Goal: Task Accomplishment & Management: Manage account settings

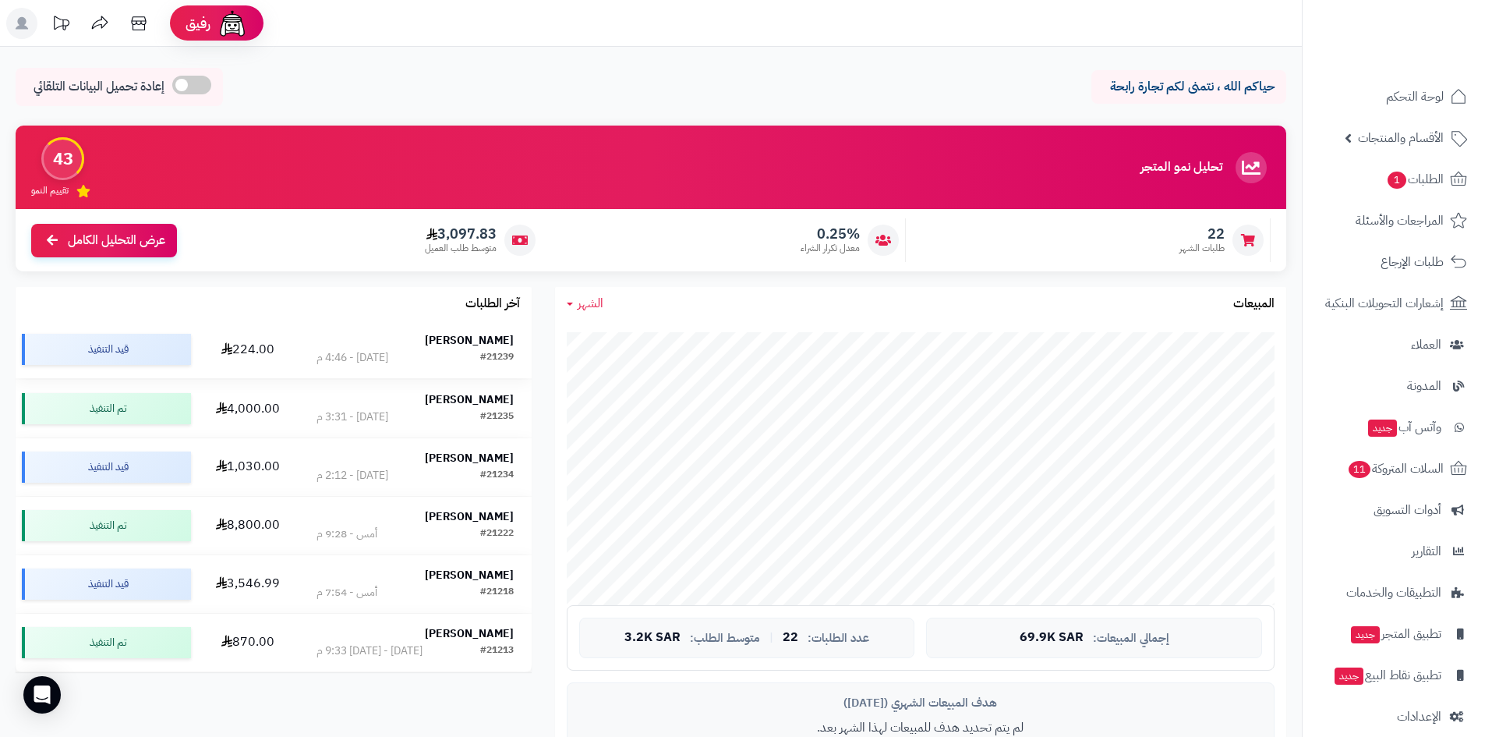
click at [496, 346] on strong "[PERSON_NAME]" at bounding box center [469, 340] width 89 height 16
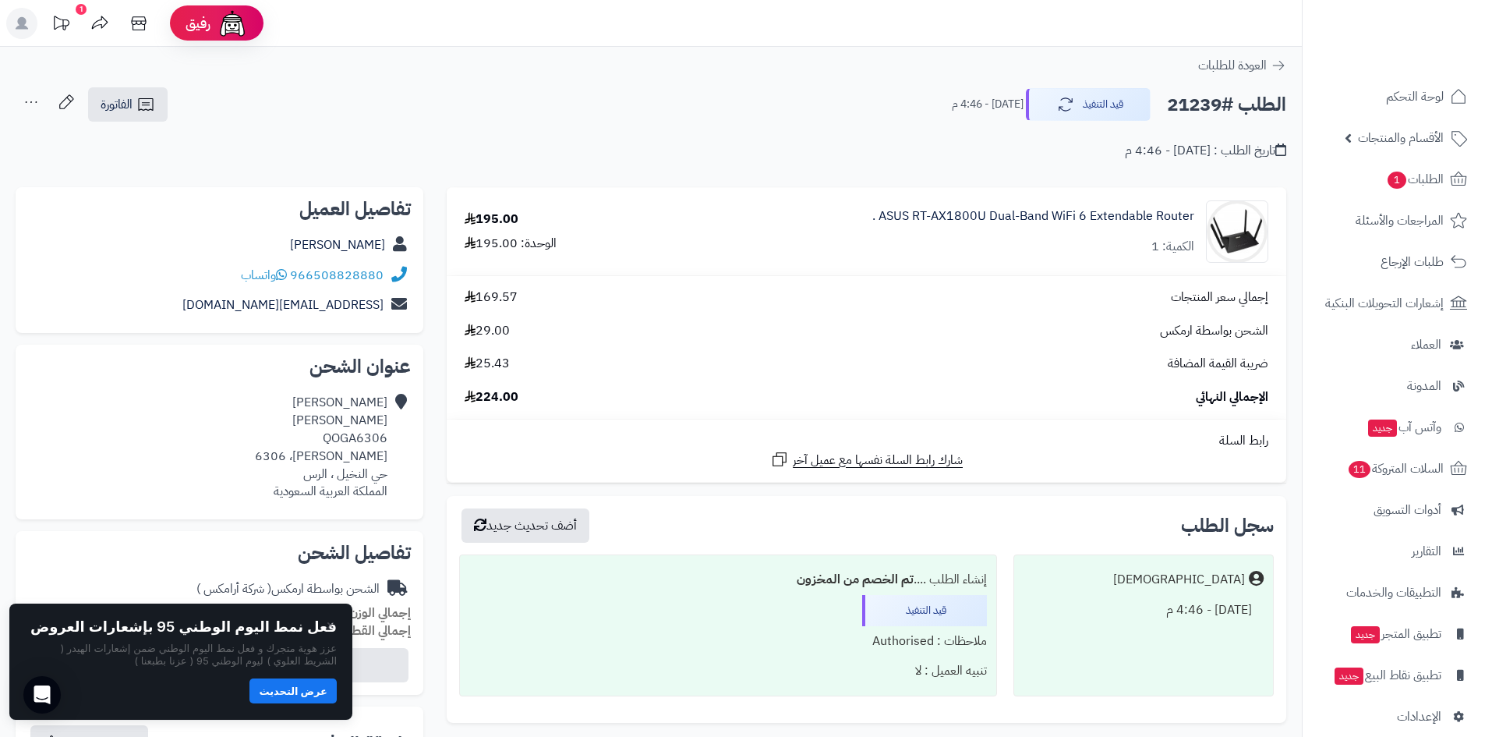
click at [303, 693] on button "عرض التحديث" at bounding box center [292, 690] width 87 height 25
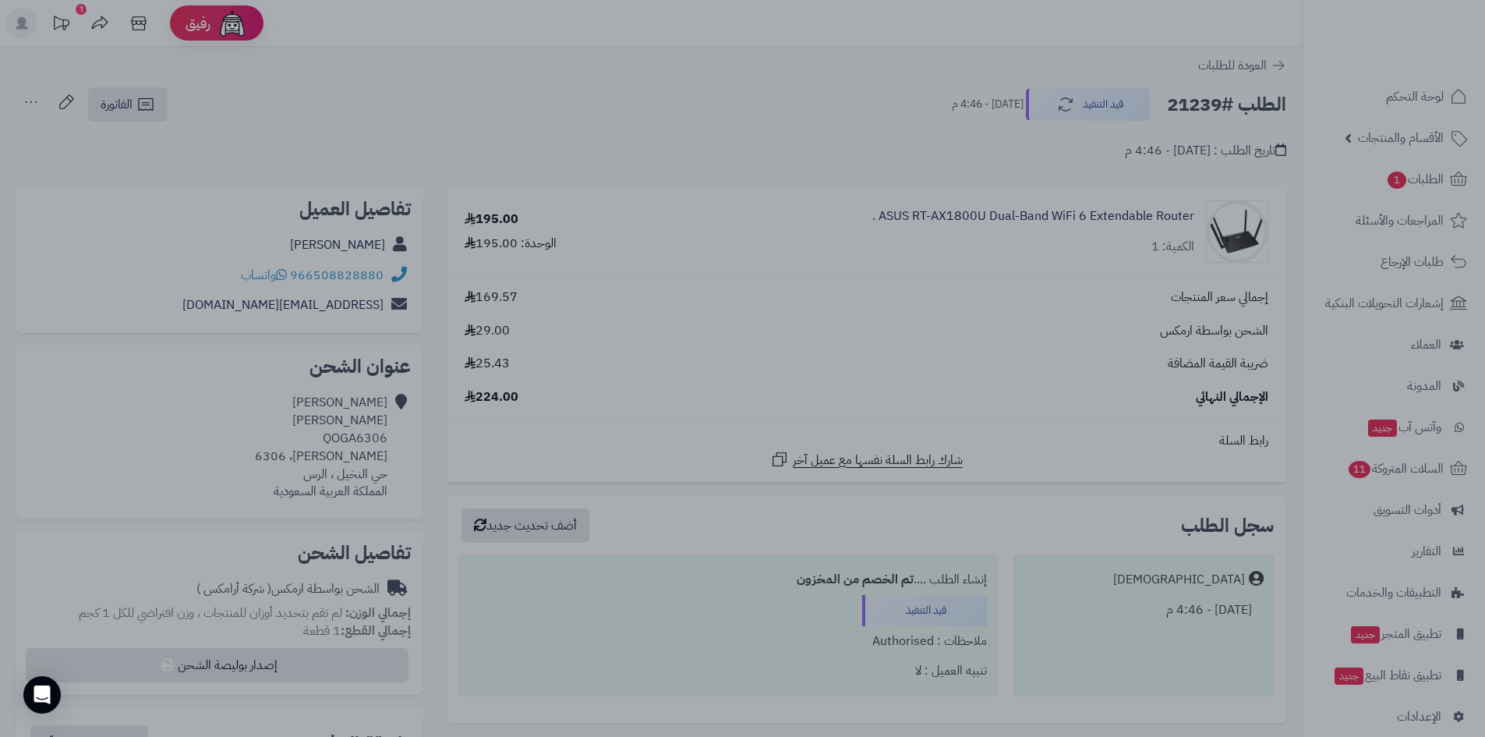
click at [1037, 43] on div at bounding box center [742, 368] width 1485 height 737
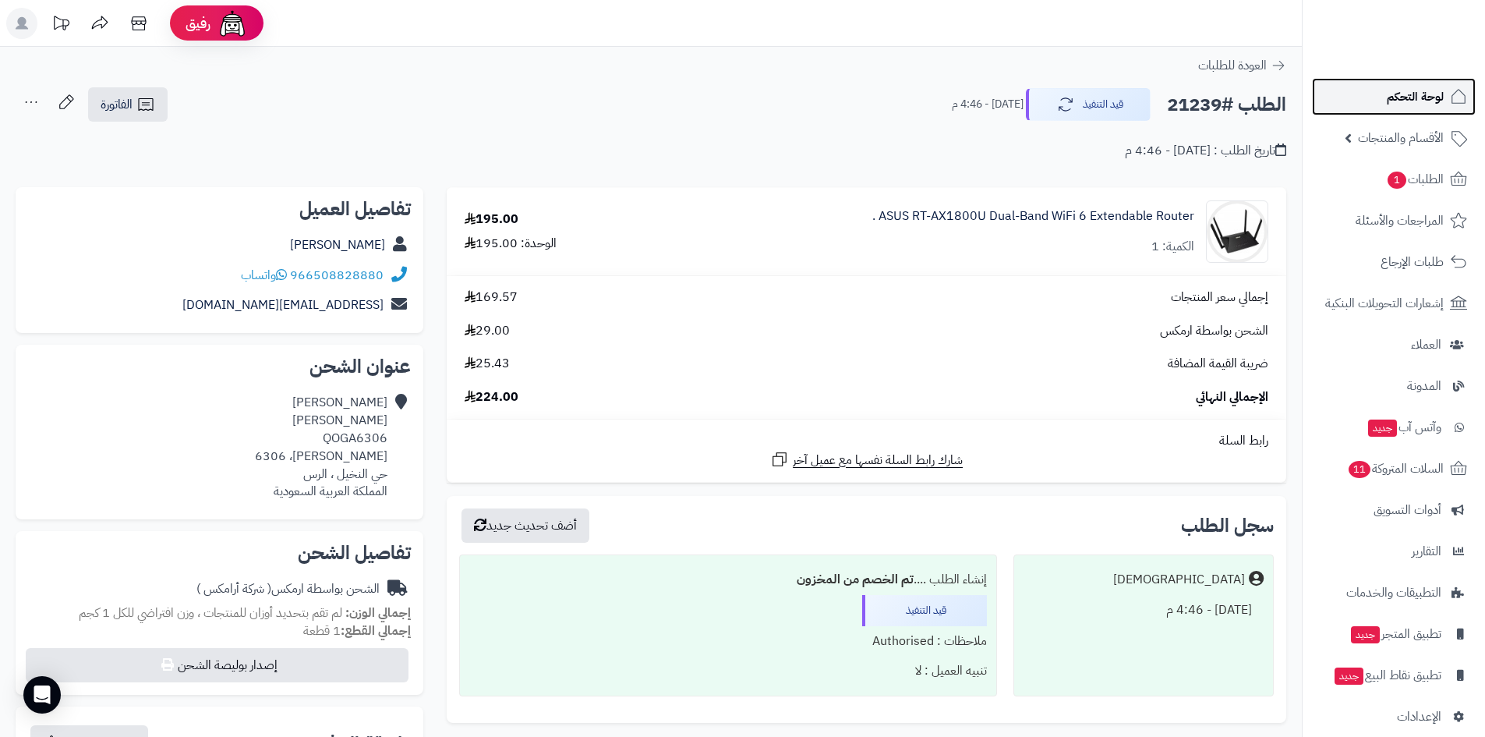
click at [1356, 98] on link "لوحة التحكم" at bounding box center [1394, 96] width 164 height 37
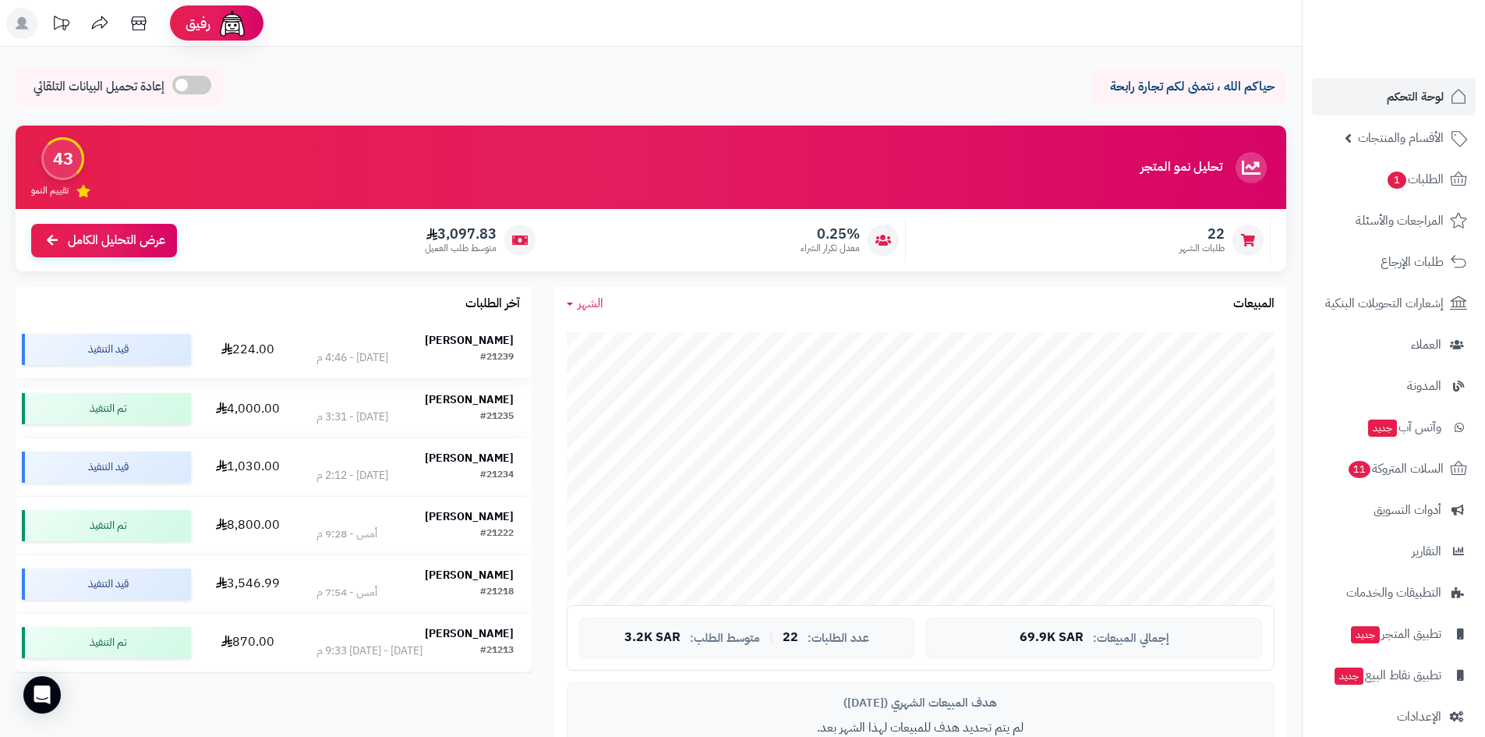
click at [489, 340] on strong "[PERSON_NAME]" at bounding box center [469, 340] width 89 height 16
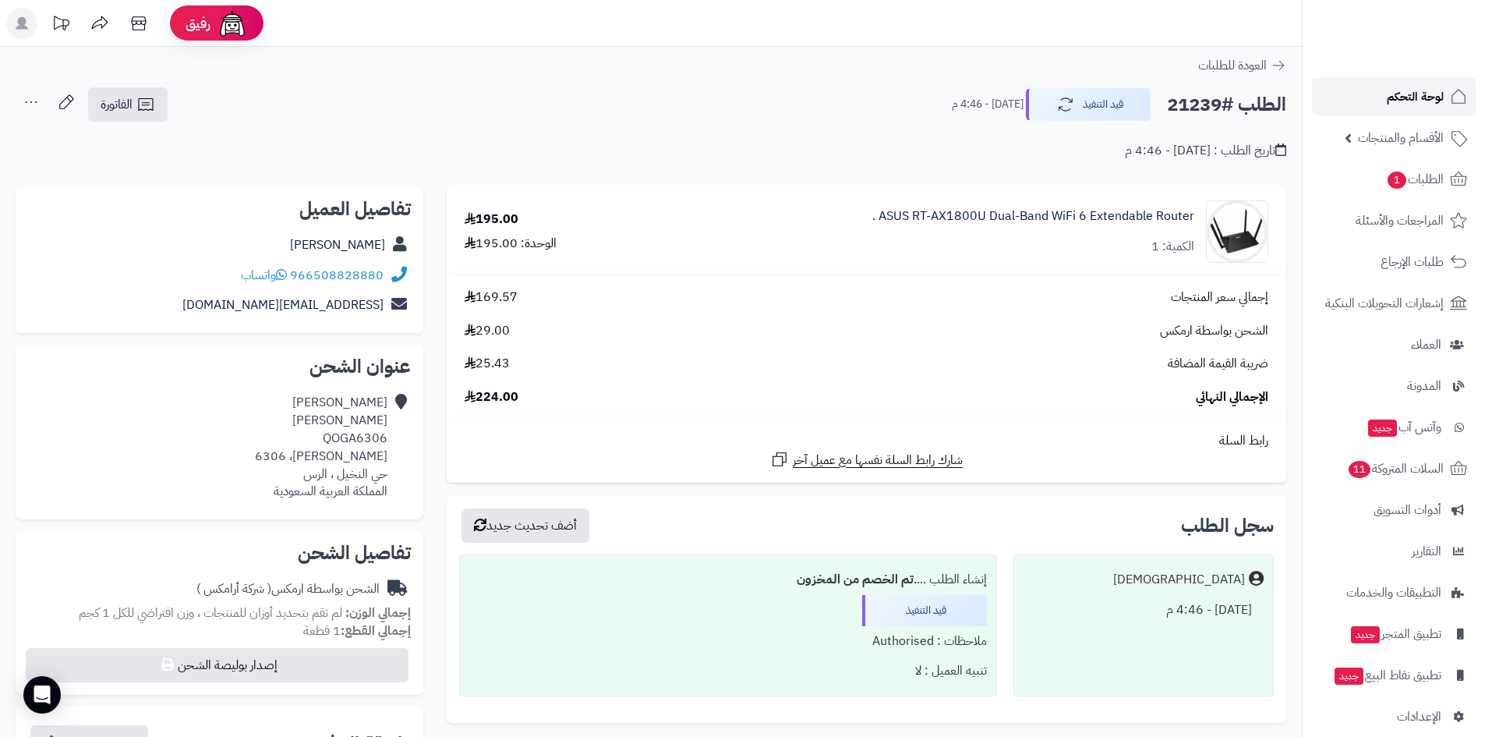
click at [1378, 108] on link "لوحة التحكم" at bounding box center [1394, 96] width 164 height 37
click at [1387, 140] on span "الأقسام والمنتجات" at bounding box center [1401, 138] width 86 height 22
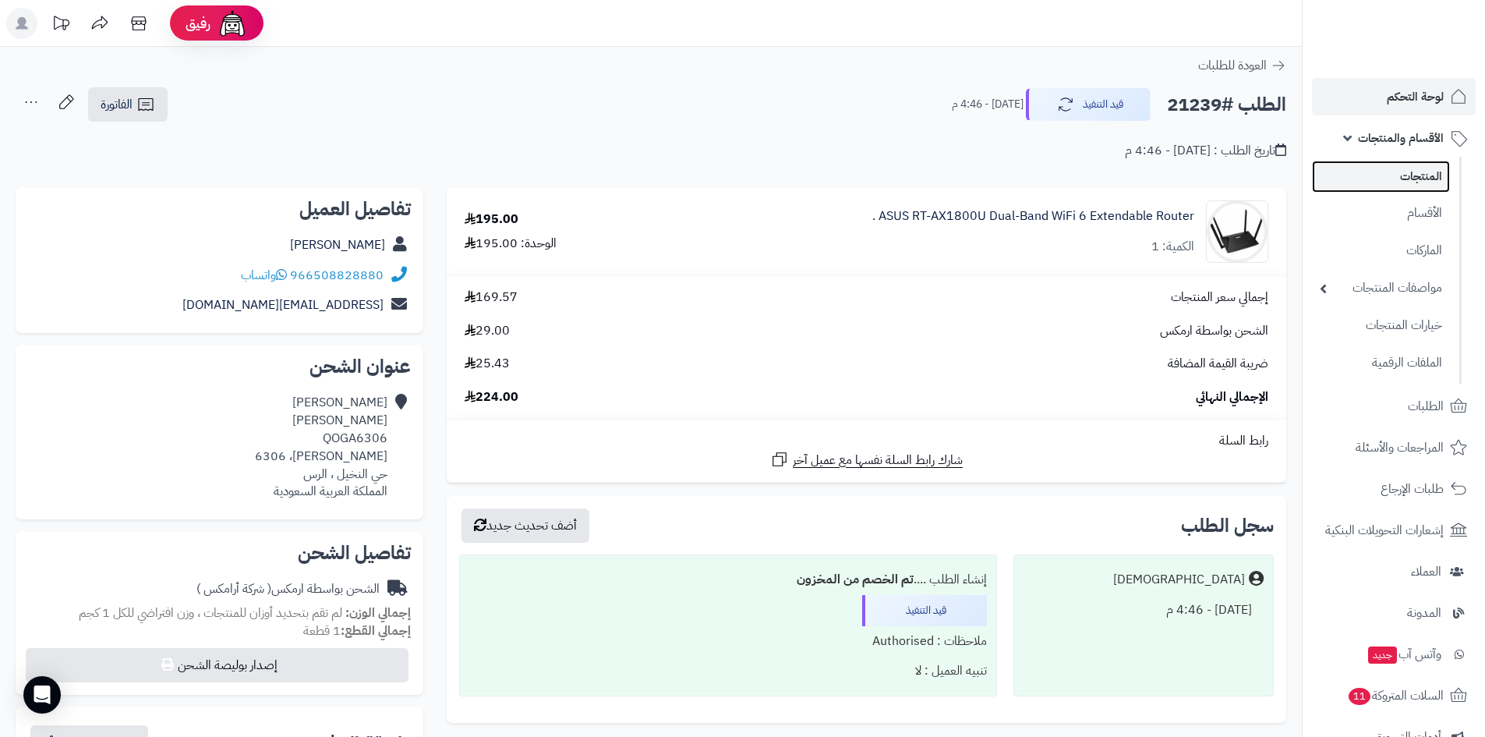
click at [1389, 166] on link "المنتجات" at bounding box center [1381, 177] width 138 height 32
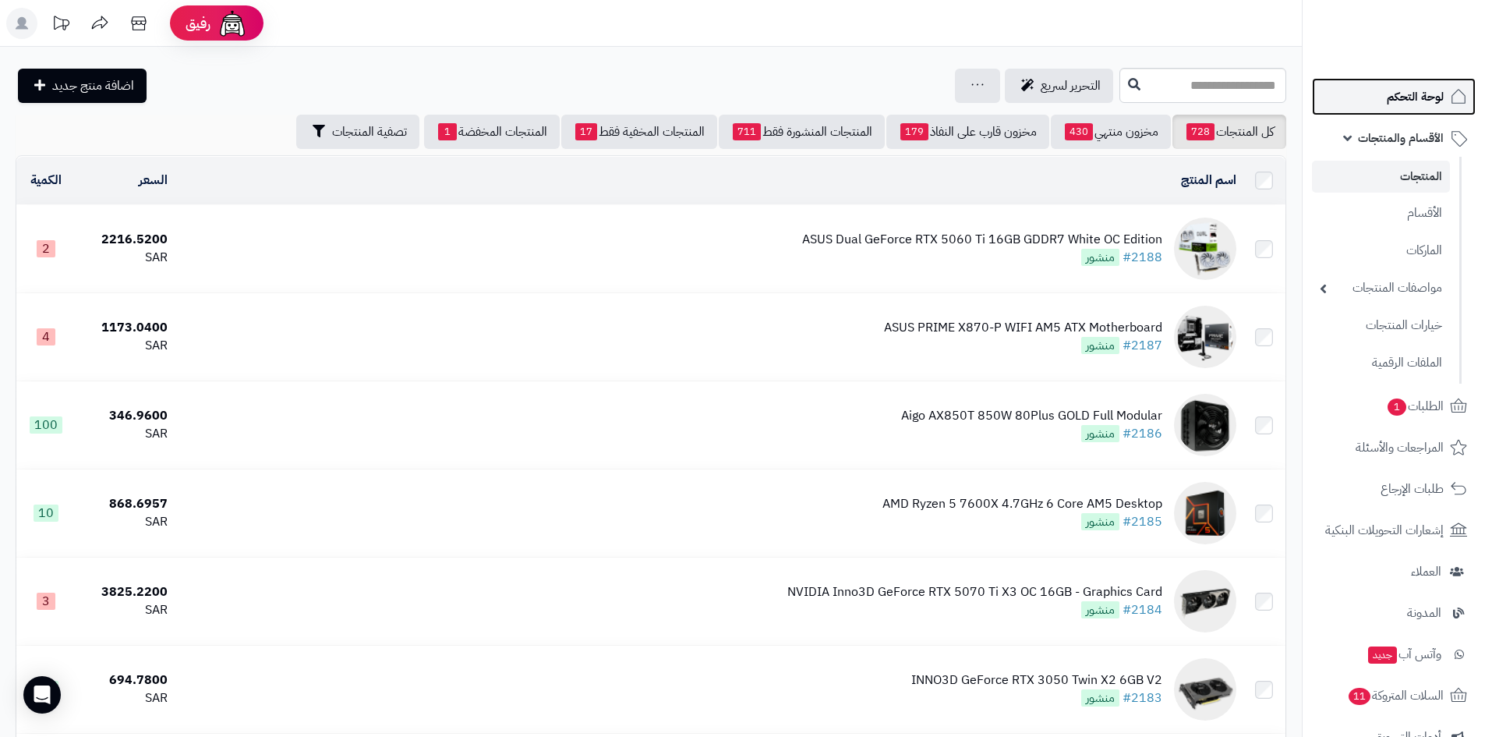
click at [1386, 99] on link "لوحة التحكم" at bounding box center [1394, 96] width 164 height 37
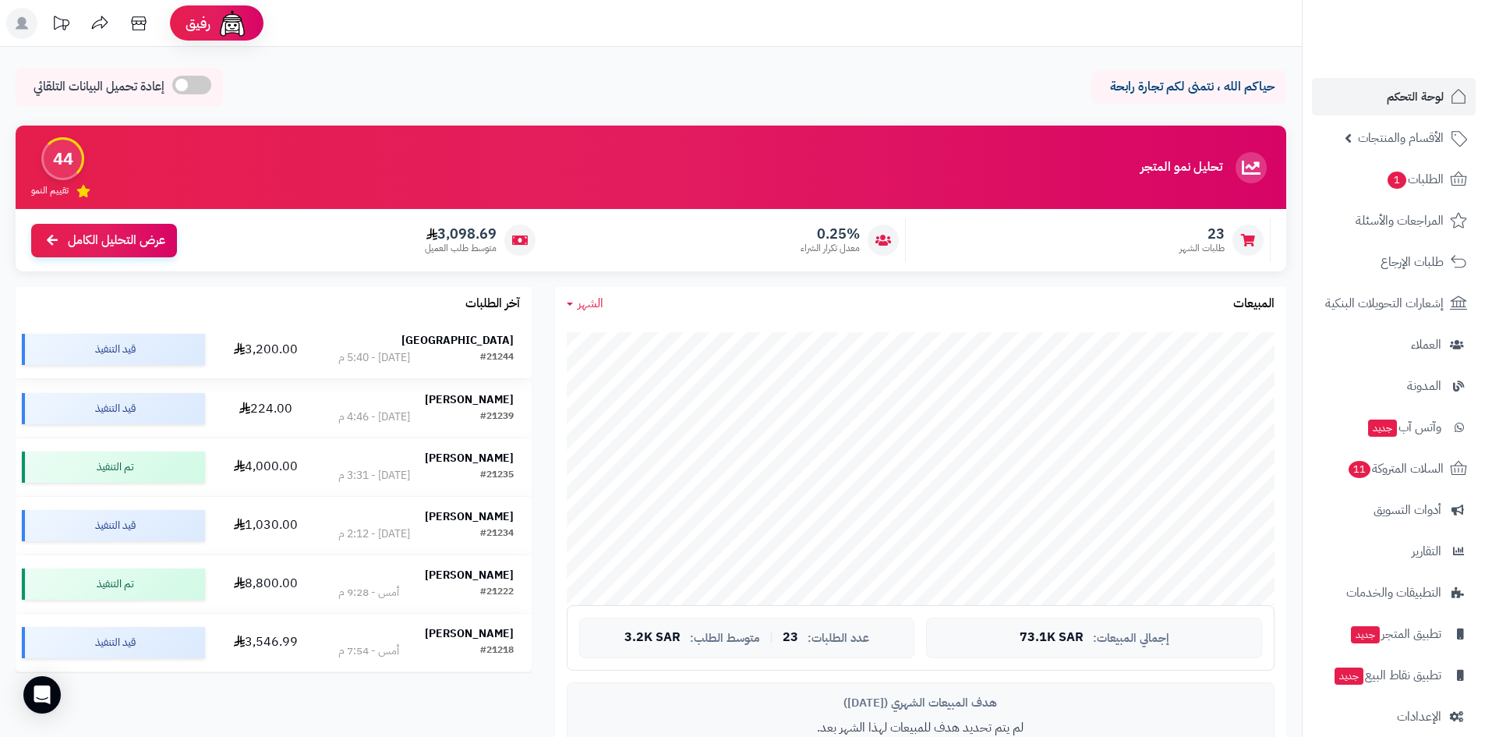
click at [469, 332] on strong "Bandar FAHAD" at bounding box center [457, 340] width 112 height 16
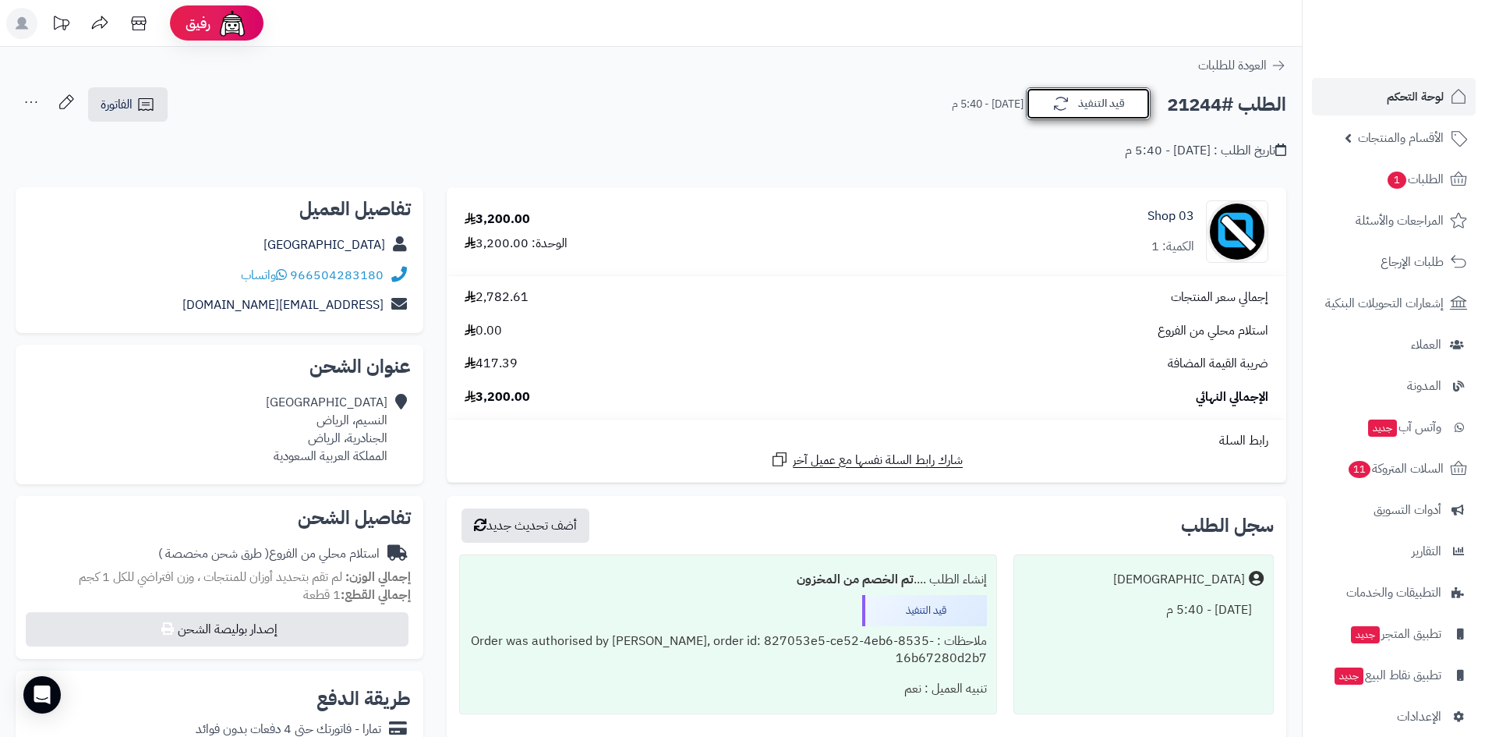
click at [1065, 115] on button "قيد التنفيذ" at bounding box center [1088, 103] width 125 height 33
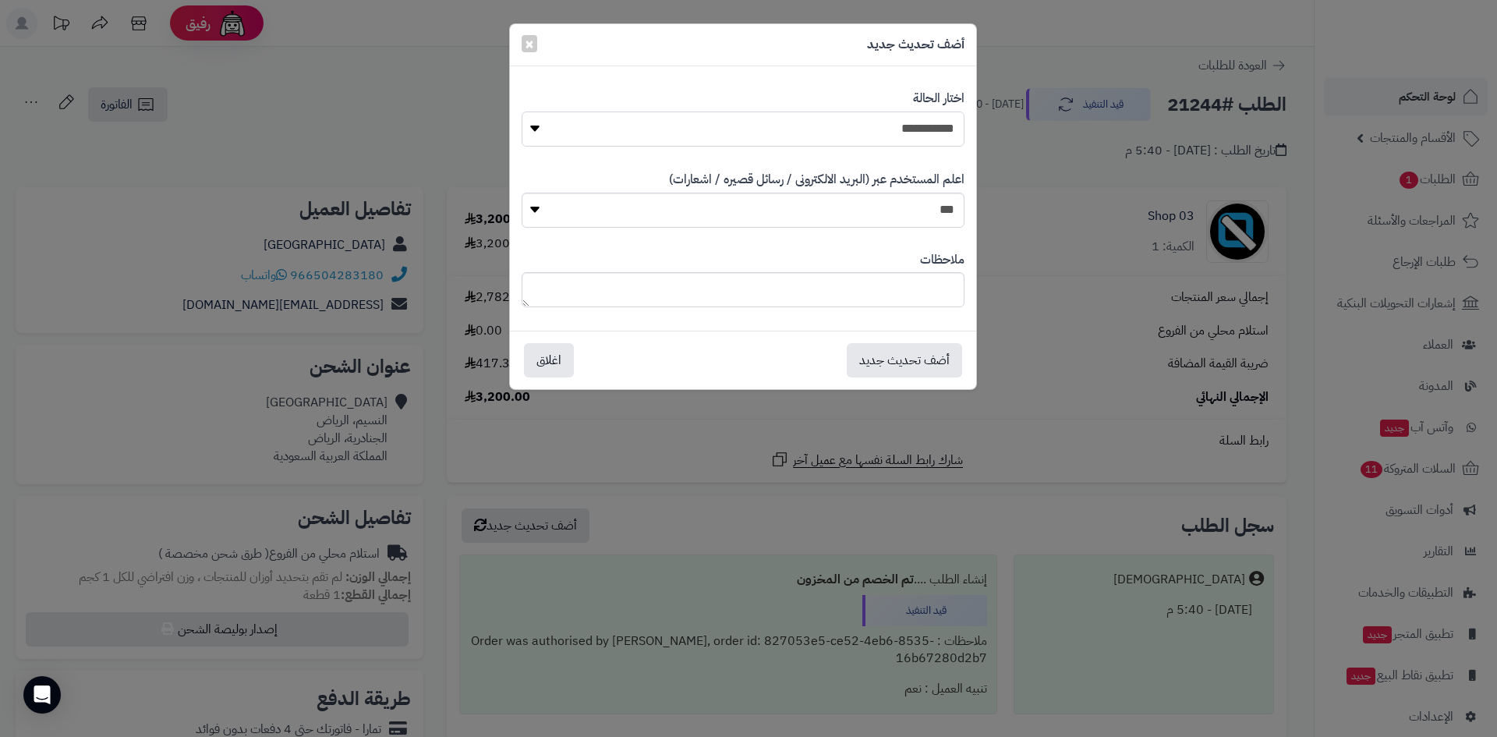
click at [843, 126] on select "**********" at bounding box center [742, 128] width 443 height 35
select select "*"
click at [521, 111] on select "**********" at bounding box center [742, 128] width 443 height 35
click at [906, 359] on button "أضف تحديث جديد" at bounding box center [903, 359] width 115 height 34
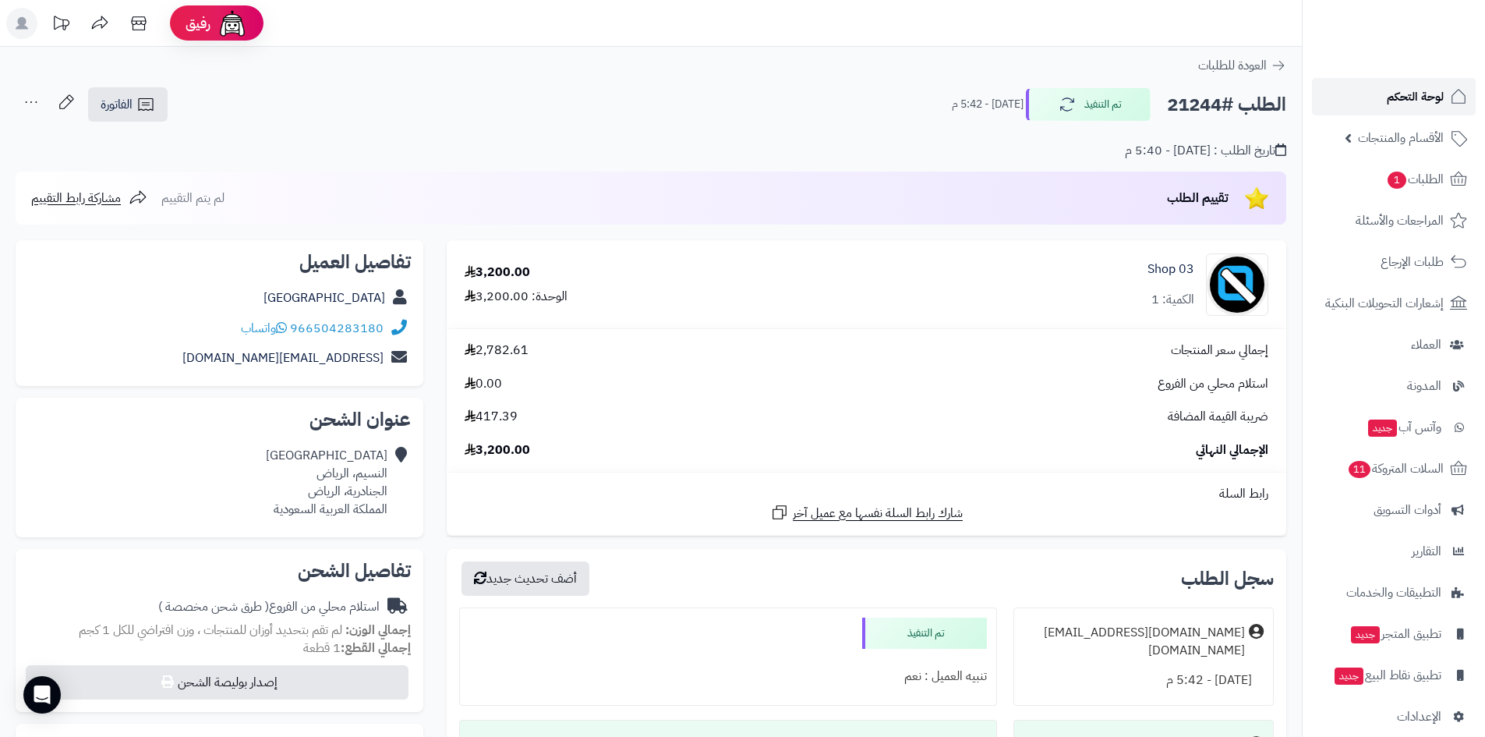
click at [1394, 108] on link "لوحة التحكم" at bounding box center [1394, 96] width 164 height 37
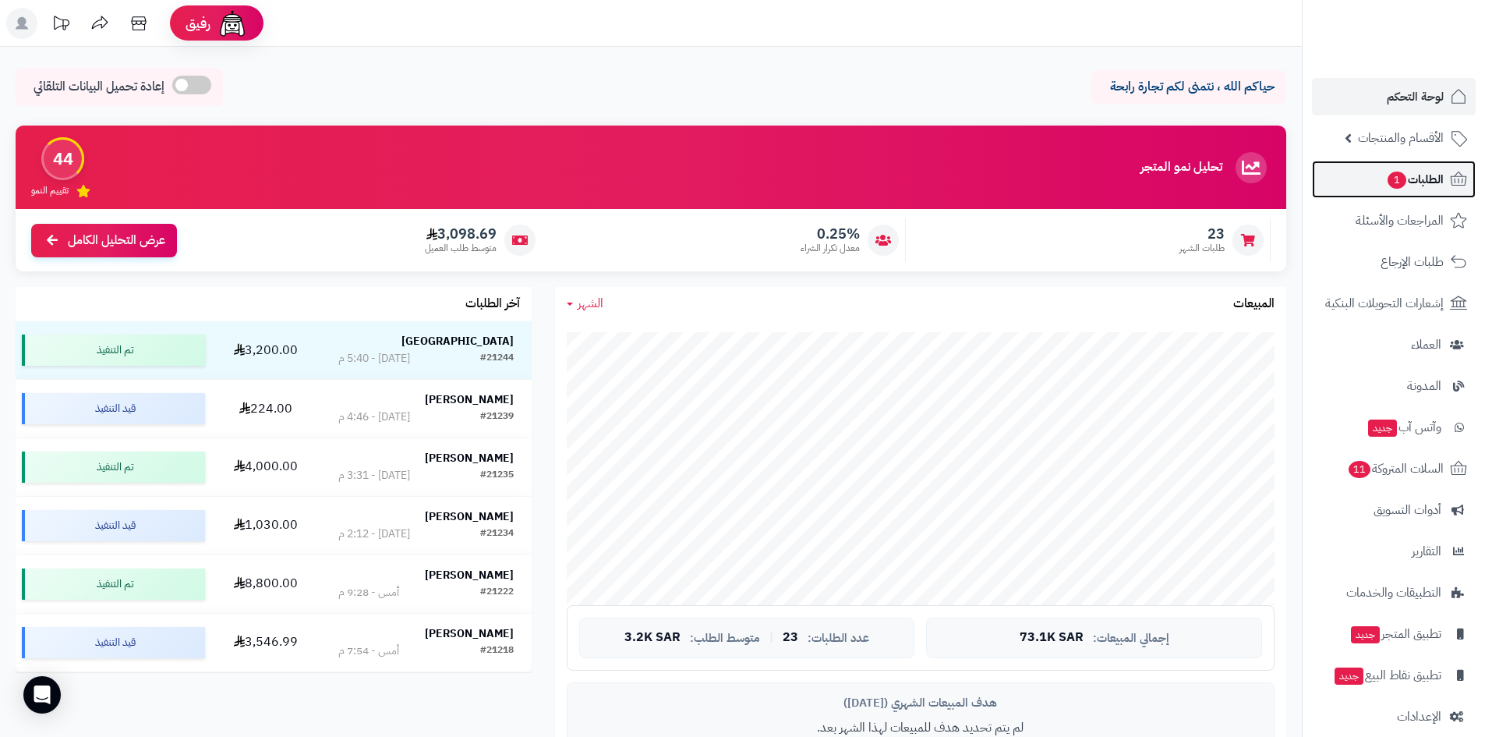
click at [1401, 182] on span "1" at bounding box center [1396, 180] width 19 height 18
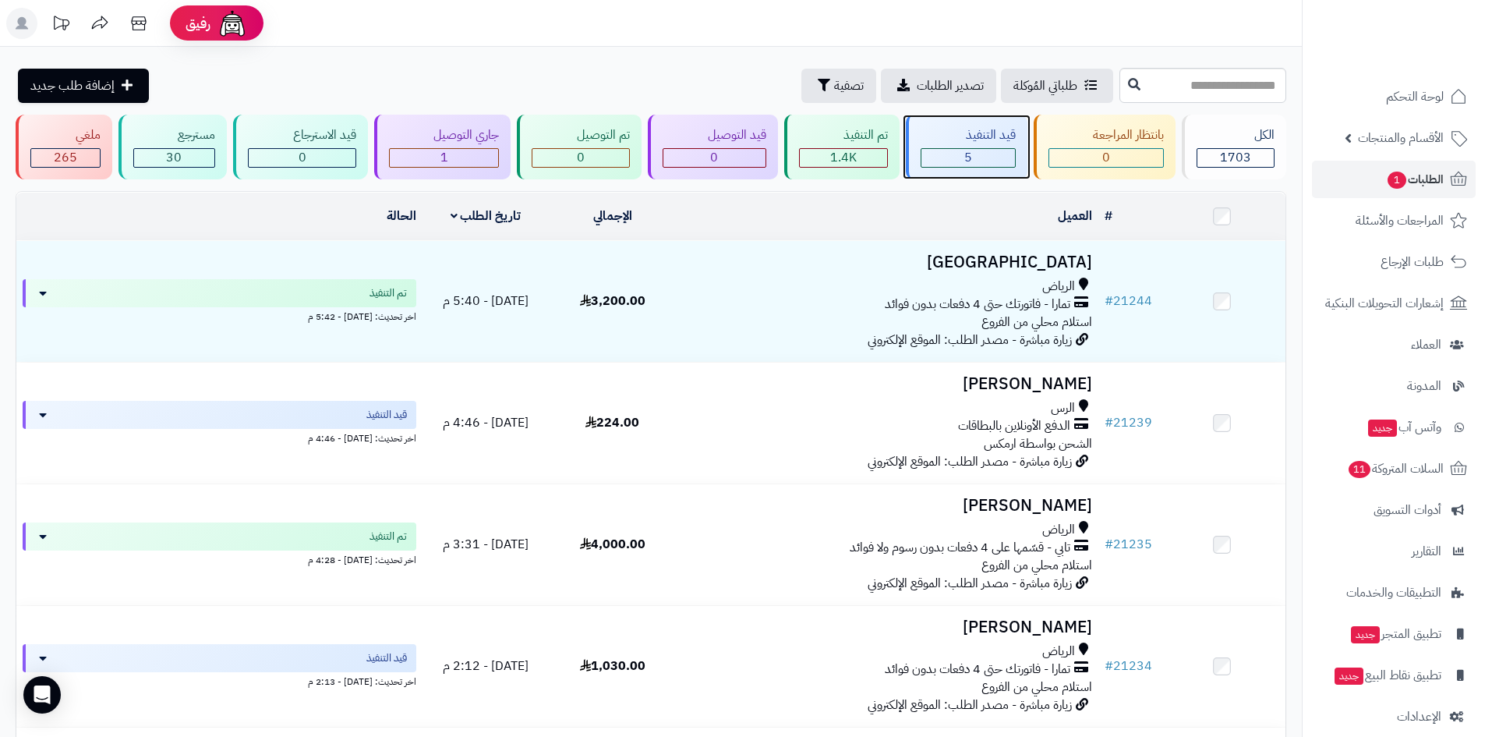
click at [960, 157] on div "5" at bounding box center [968, 158] width 94 height 18
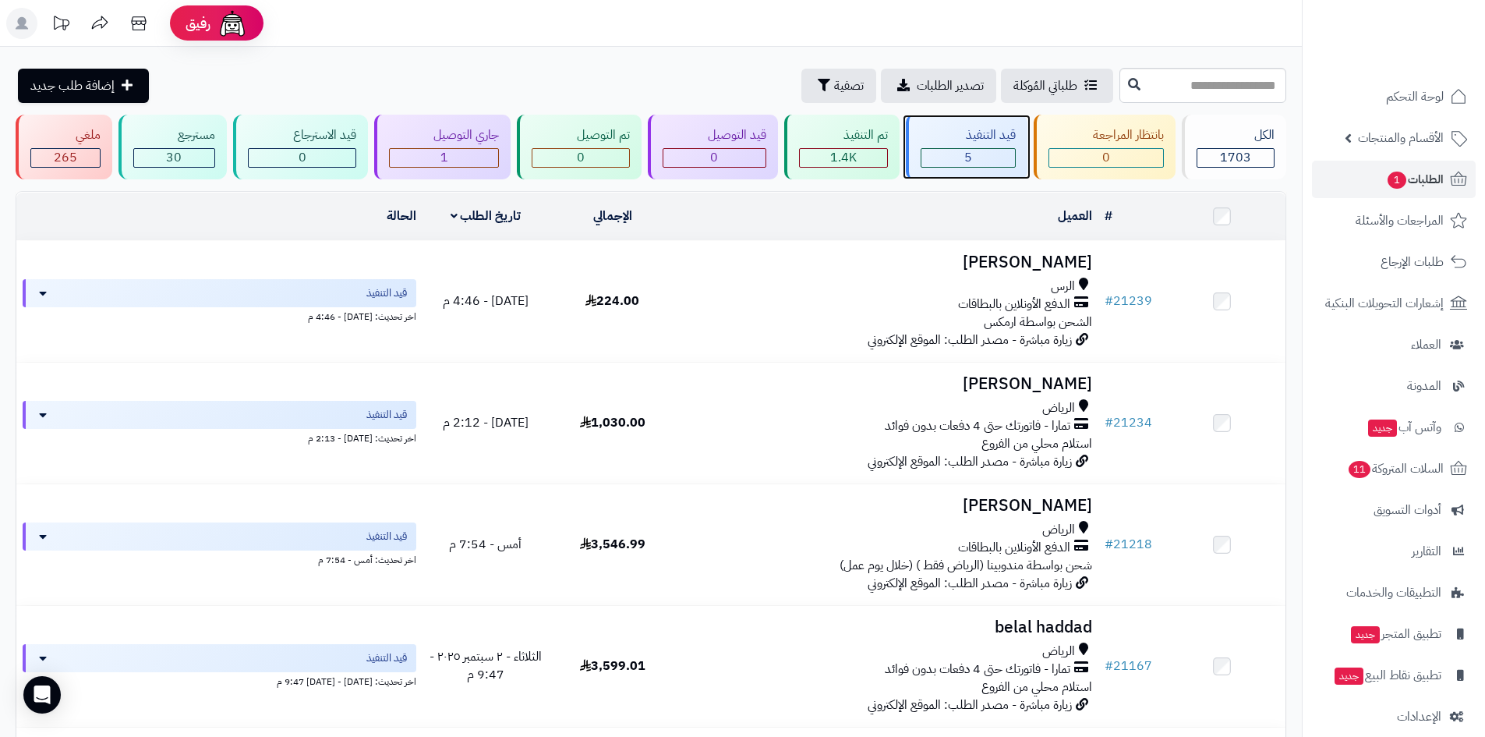
click at [946, 157] on div "5" at bounding box center [968, 158] width 94 height 18
click at [971, 161] on span "5" at bounding box center [968, 157] width 8 height 19
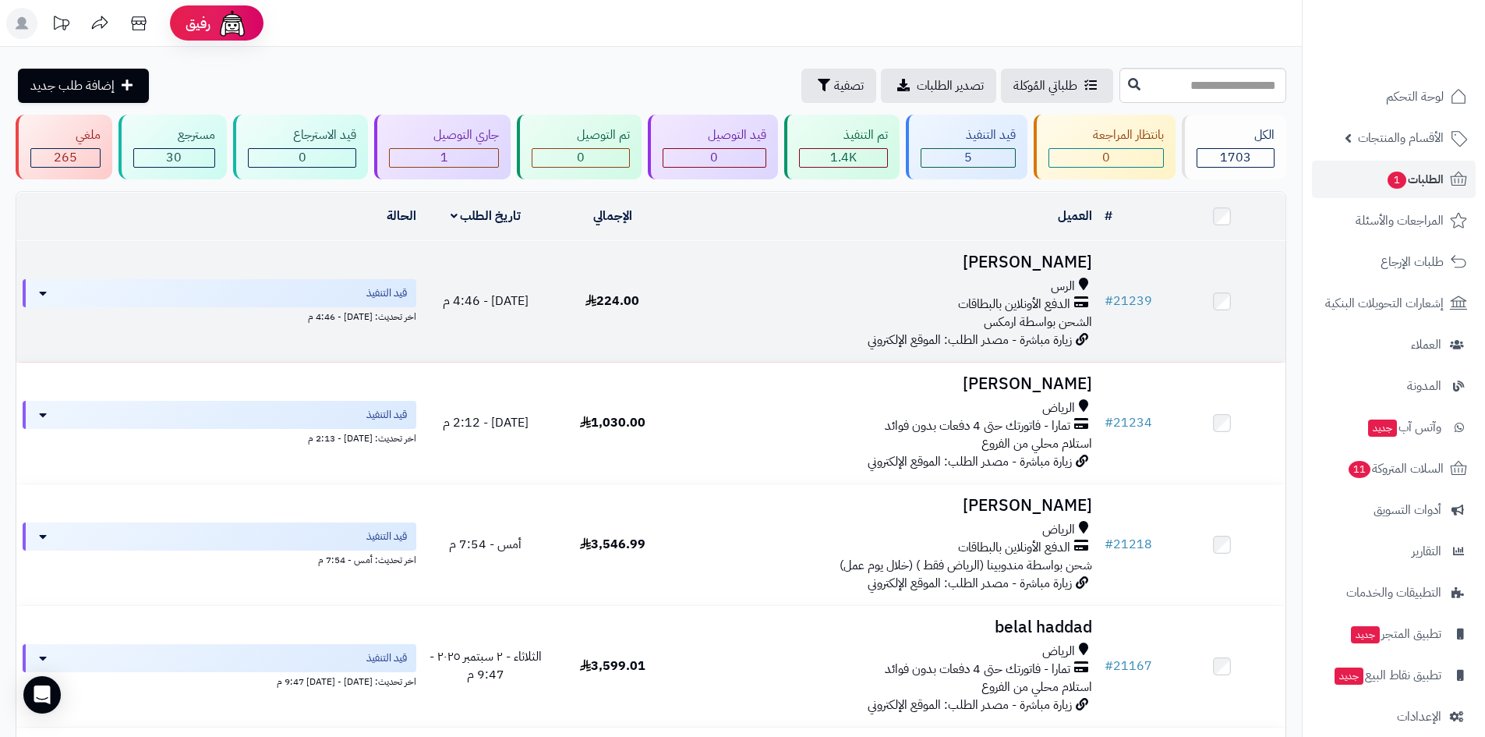
click at [1037, 256] on h3 "[PERSON_NAME]" at bounding box center [887, 262] width 410 height 18
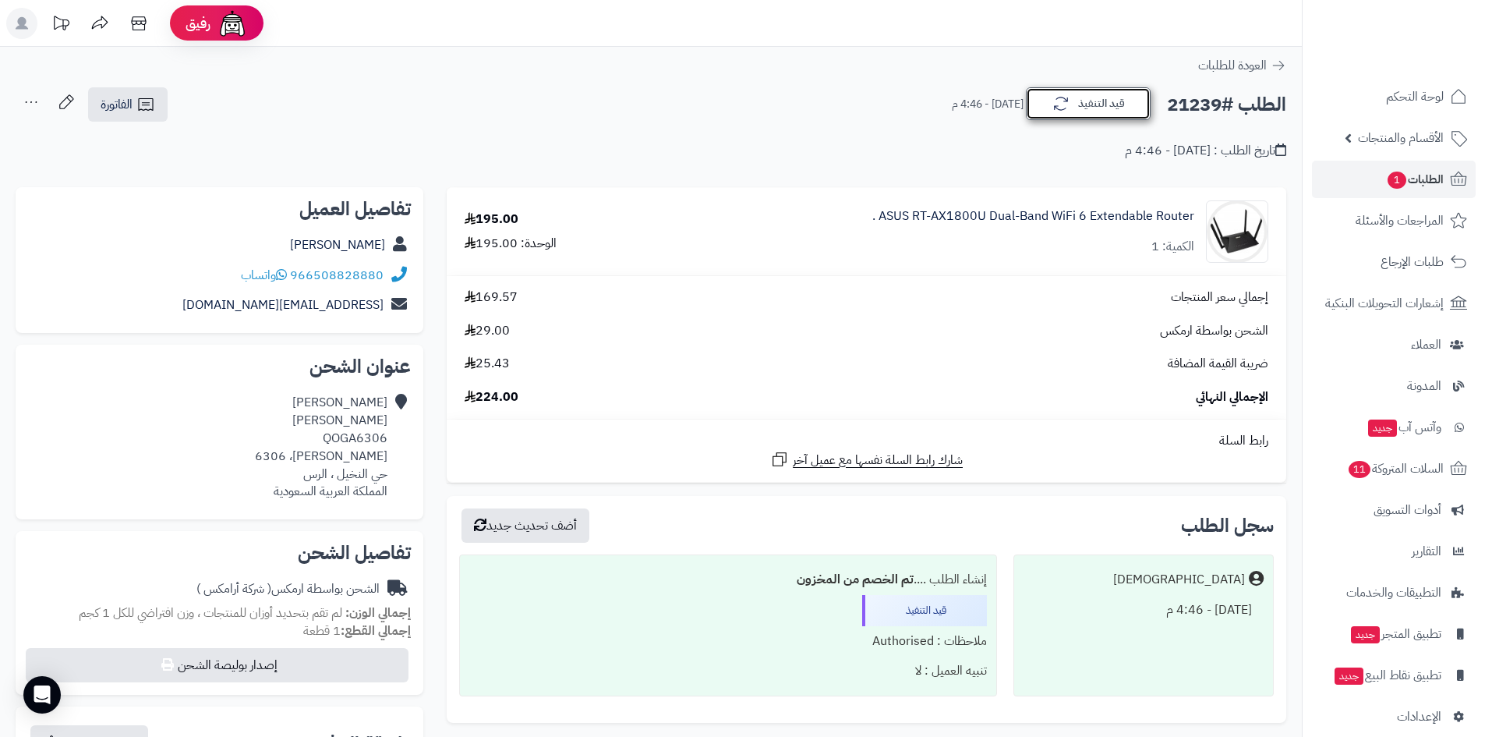
click at [1069, 108] on icon "button" at bounding box center [1060, 103] width 19 height 19
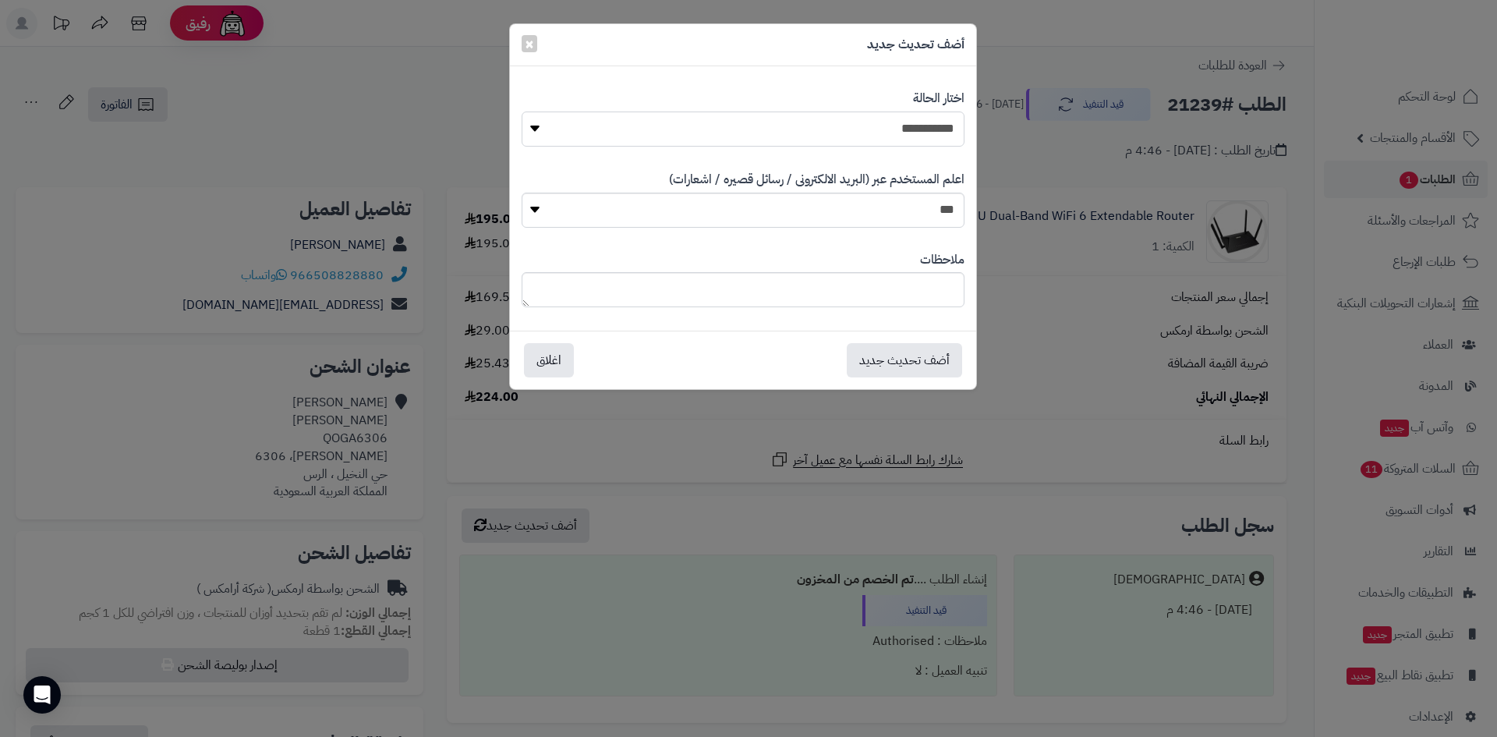
click at [909, 119] on select "**********" at bounding box center [742, 128] width 443 height 35
select select "**"
click at [521, 111] on select "**********" at bounding box center [742, 128] width 443 height 35
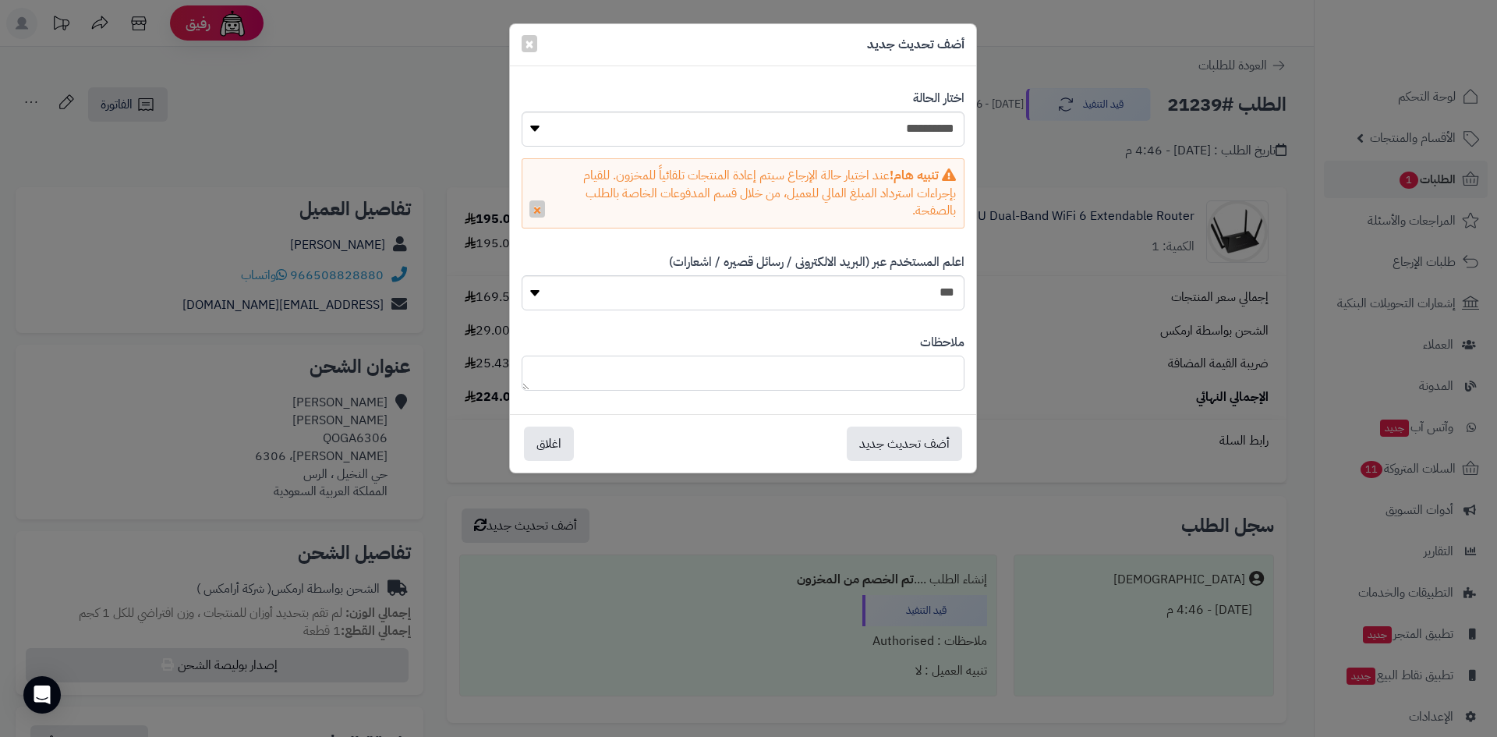
click at [879, 373] on textarea at bounding box center [742, 372] width 443 height 35
type textarea "*"
type textarea "**********"
click at [909, 449] on button "أضف تحديث جديد" at bounding box center [903, 443] width 115 height 34
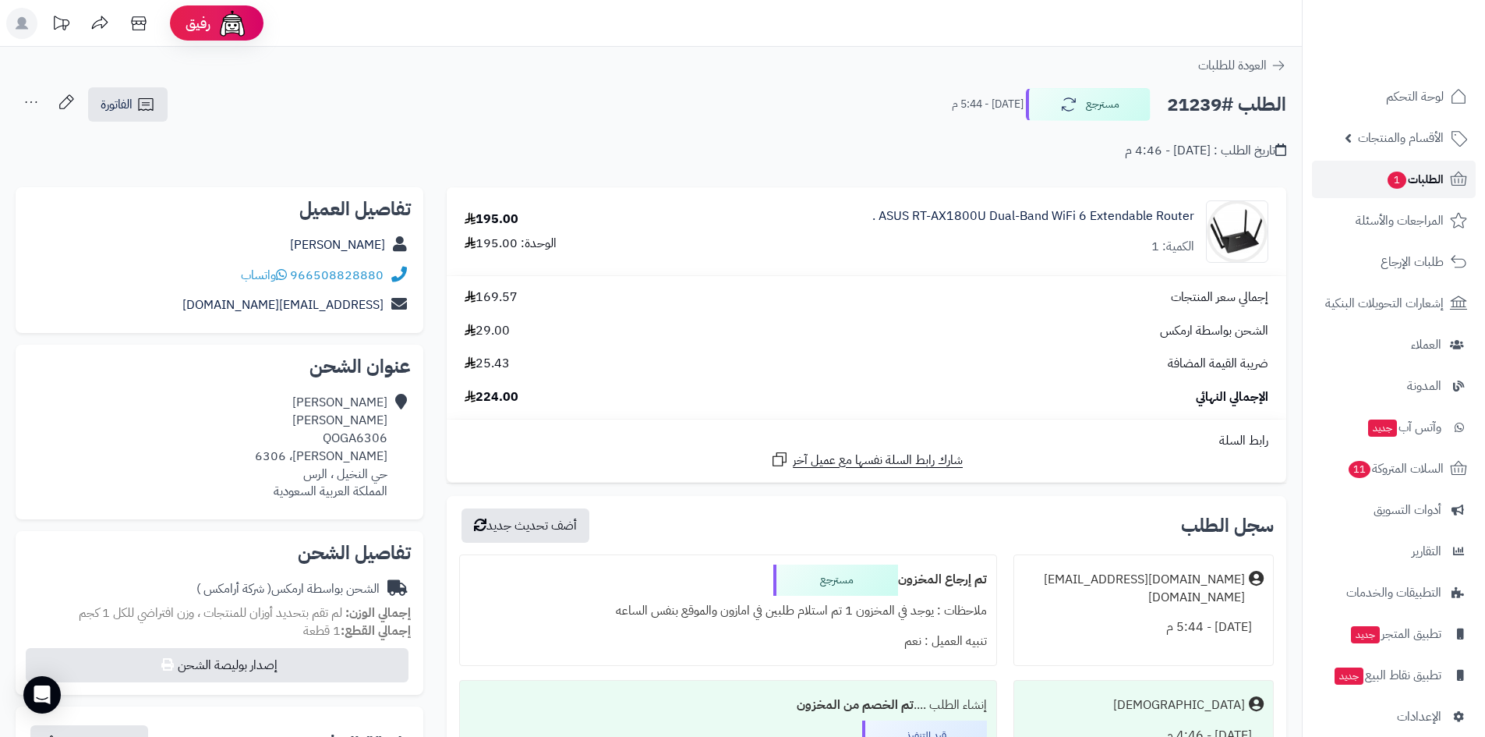
drag, startPoint x: 0, startPoint y: 0, endPoint x: 1359, endPoint y: 175, distance: 1370.5
click at [1359, 175] on link "الطلبات 1" at bounding box center [1394, 179] width 164 height 37
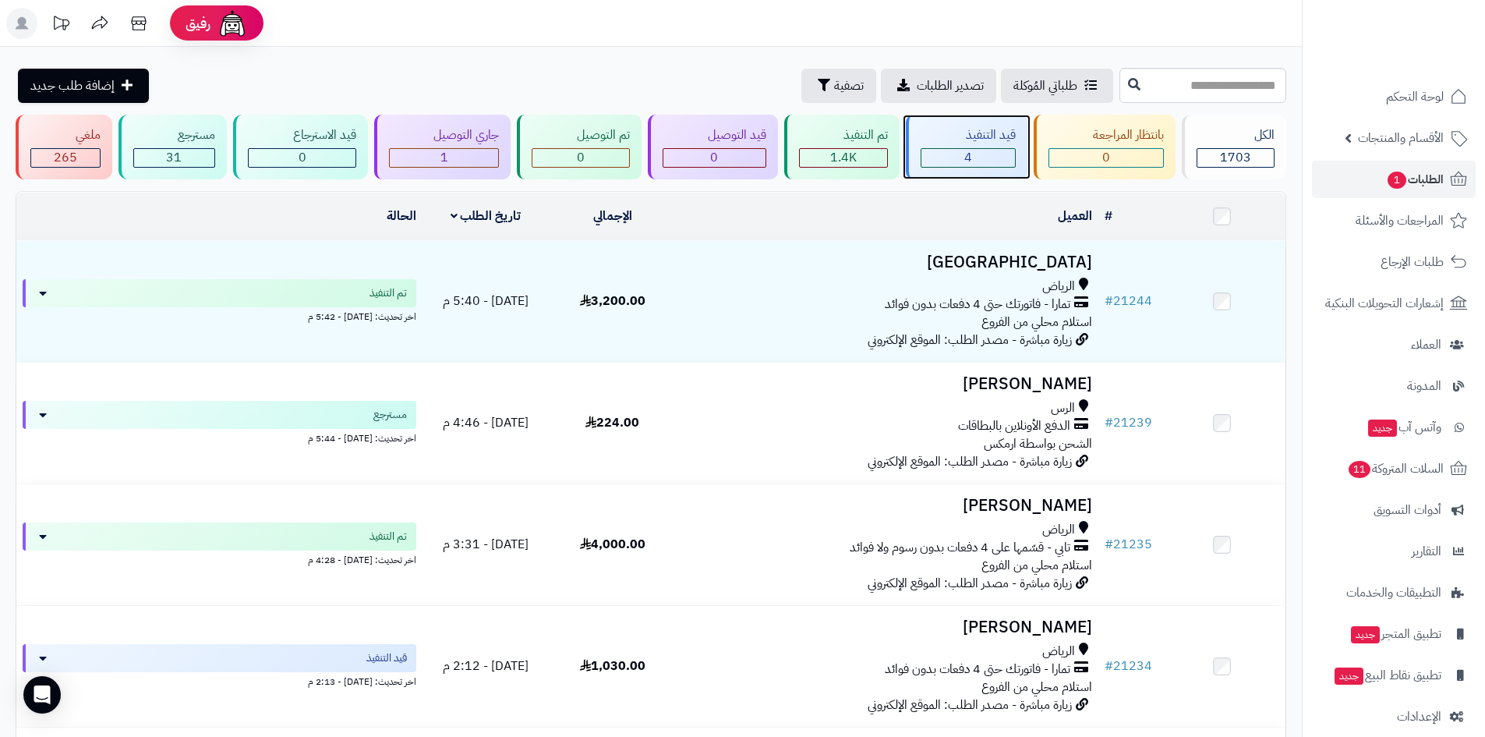
click at [948, 156] on div "4" at bounding box center [968, 158] width 94 height 18
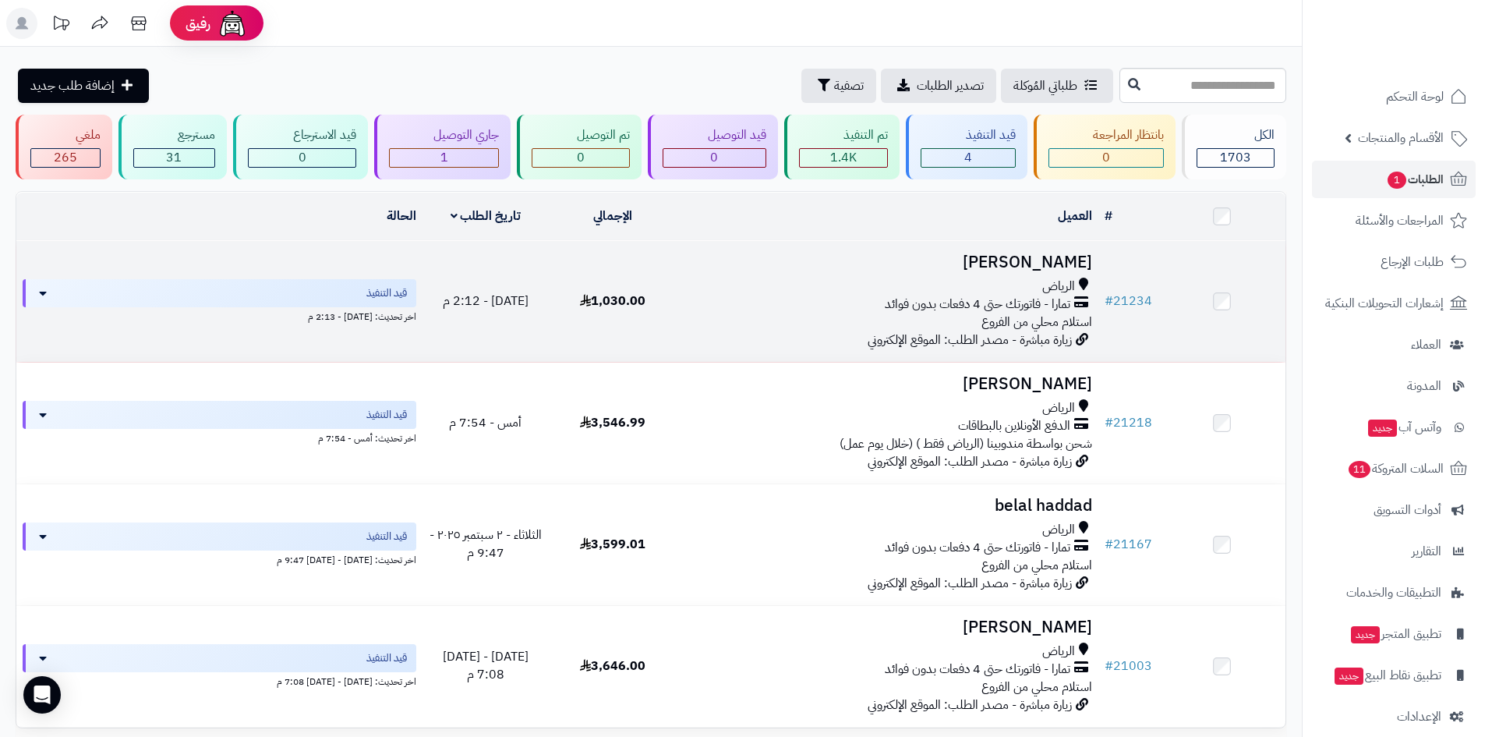
click at [1029, 253] on h3 "ABDULHADI ALOTIBY" at bounding box center [887, 262] width 410 height 18
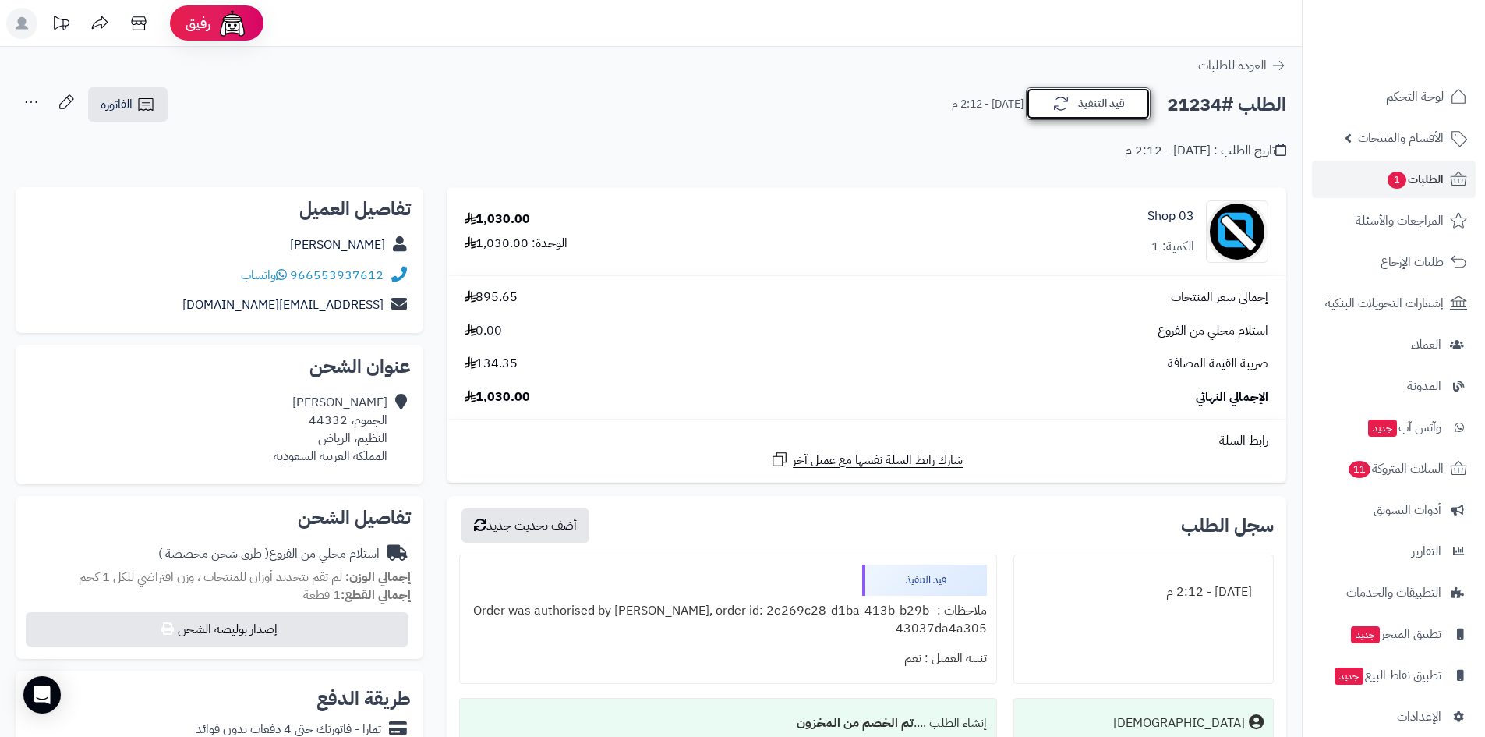
click at [1055, 102] on icon "button" at bounding box center [1060, 103] width 19 height 19
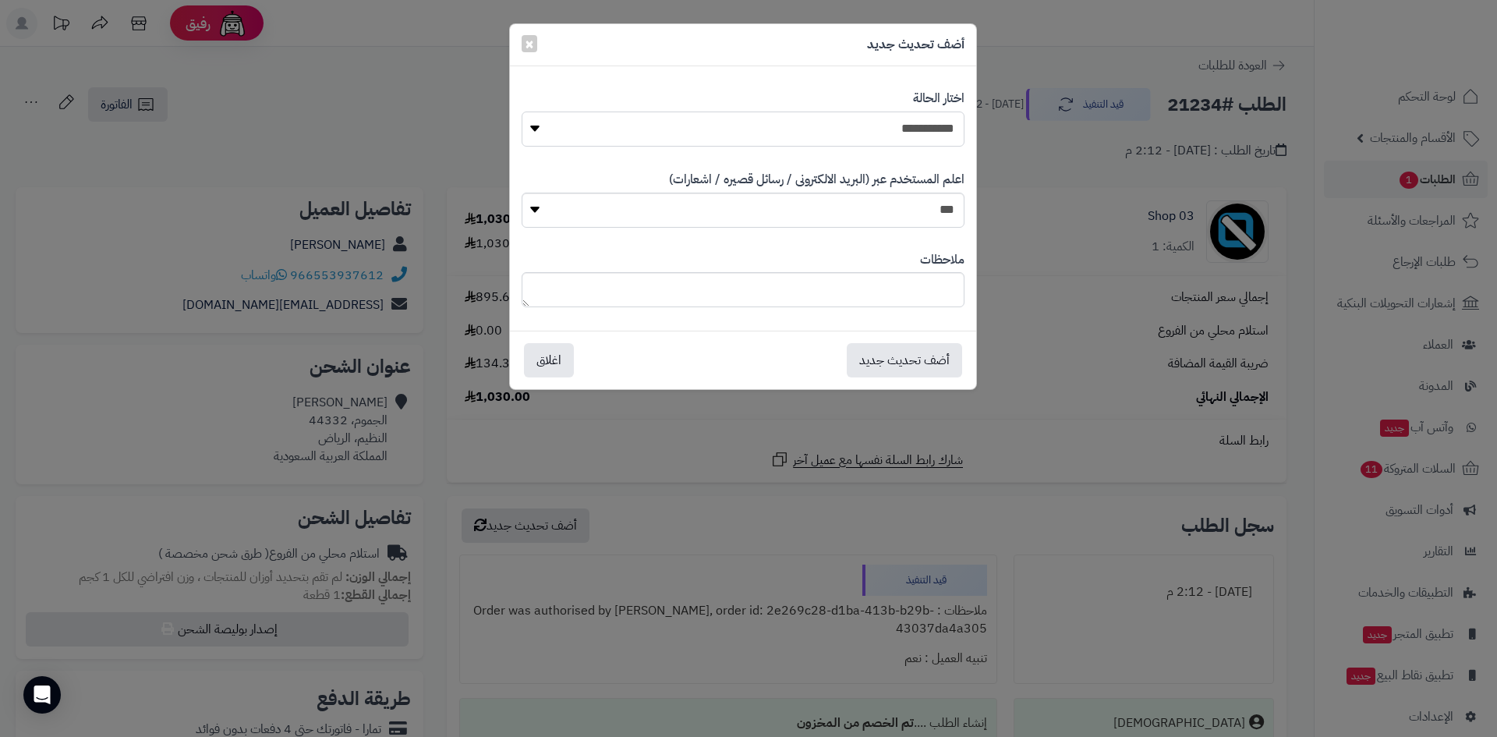
drag, startPoint x: 913, startPoint y: 133, endPoint x: 910, endPoint y: 145, distance: 12.1
click at [913, 133] on select "**********" at bounding box center [742, 128] width 443 height 35
select select "*"
click at [521, 111] on select "**********" at bounding box center [742, 128] width 443 height 35
click at [914, 356] on button "أضف تحديث جديد" at bounding box center [903, 359] width 115 height 34
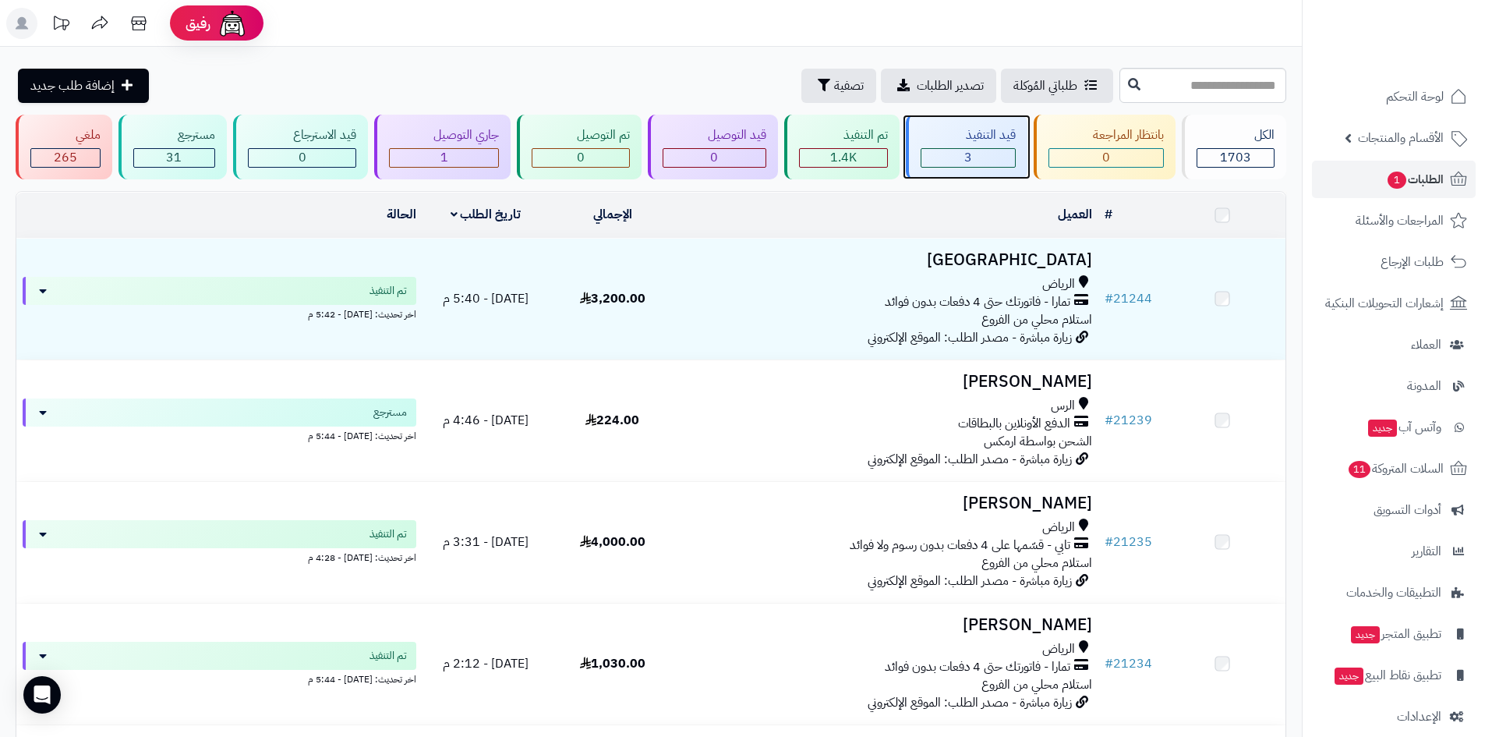
click at [999, 157] on div "3" at bounding box center [968, 158] width 94 height 18
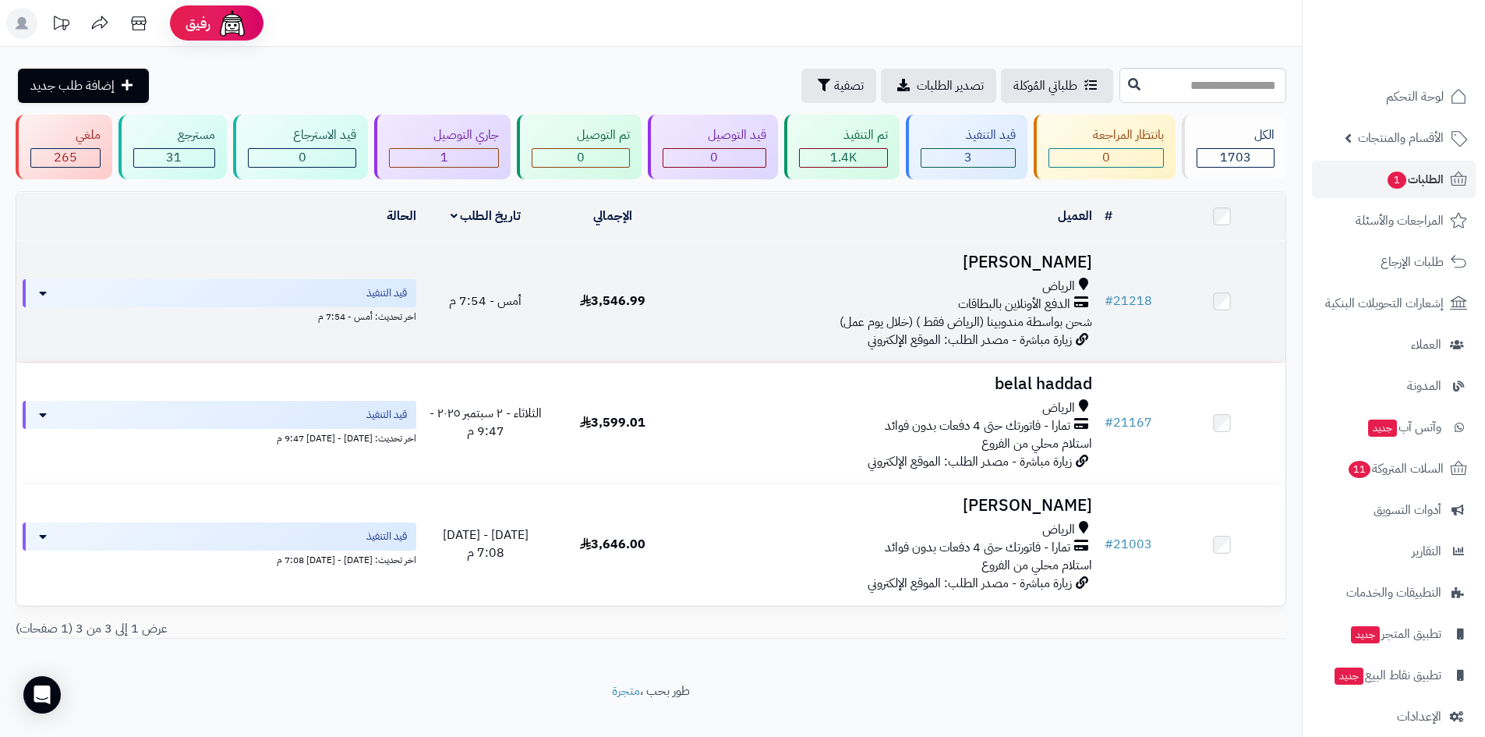
click at [1034, 256] on h3 "[PERSON_NAME]" at bounding box center [887, 262] width 410 height 18
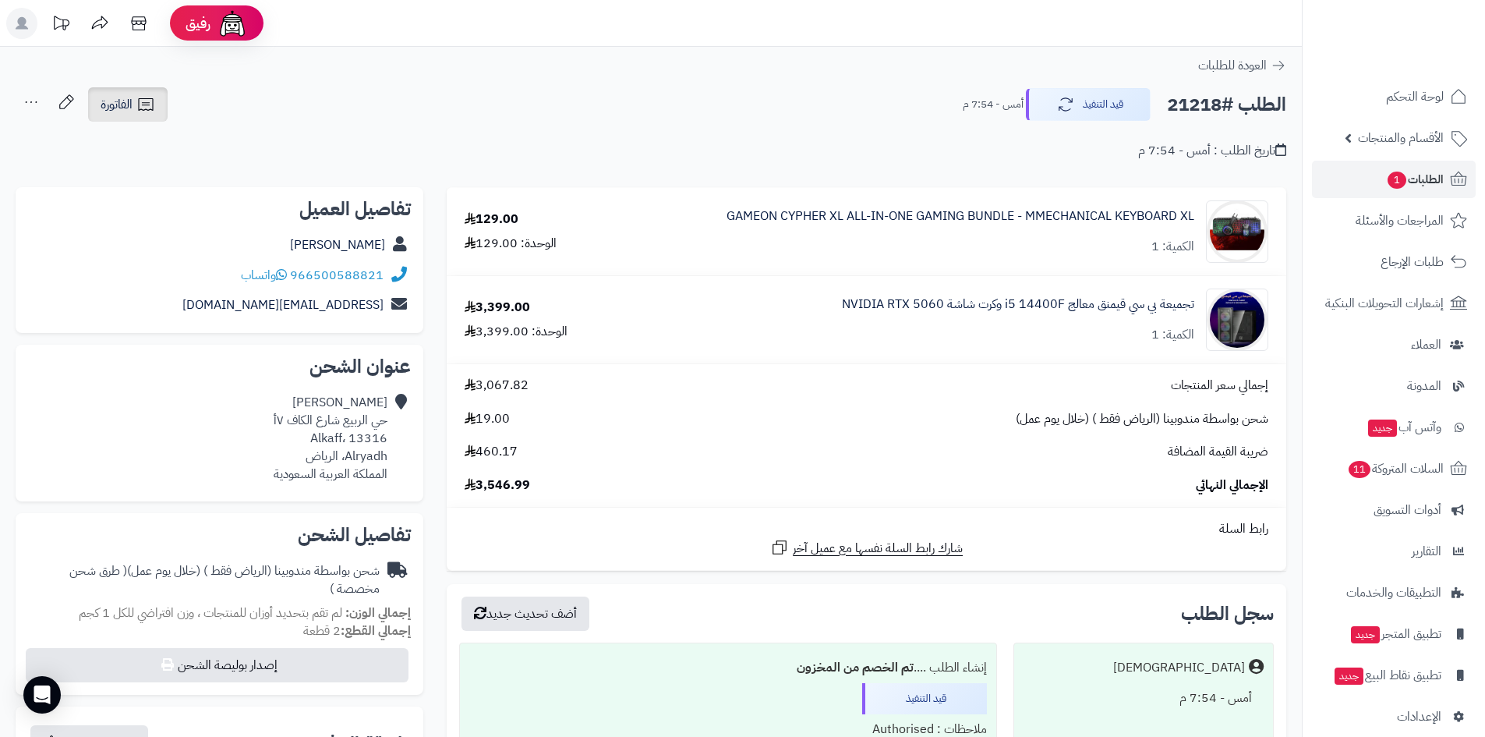
click at [154, 116] on link "الفاتورة" at bounding box center [128, 104] width 80 height 34
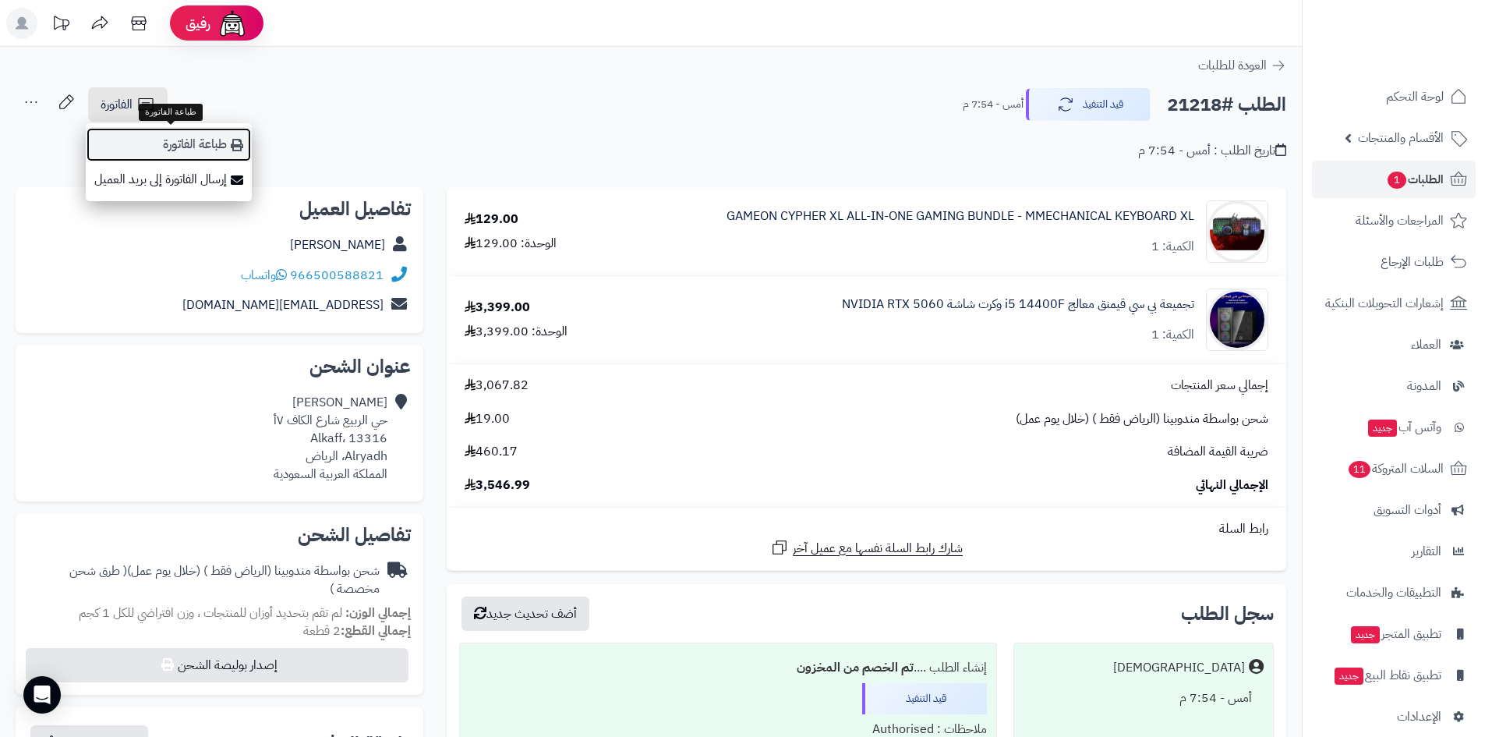
click at [183, 150] on link "طباعة الفاتورة" at bounding box center [169, 144] width 166 height 35
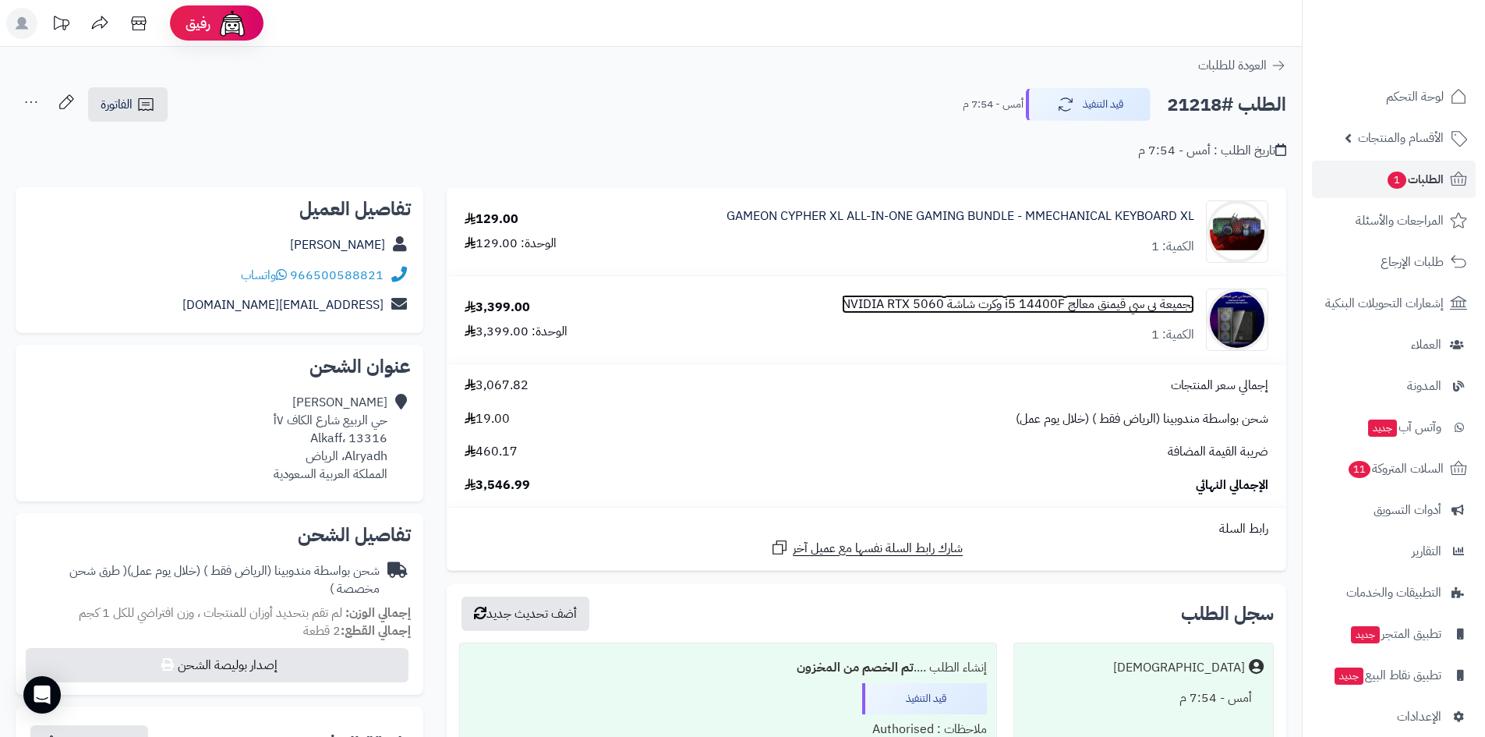
click at [1080, 307] on link "تجميعة بي سي قيمنق معالج i5 14400F وكرت شاشة NVIDIA RTX 5060" at bounding box center [1018, 304] width 352 height 18
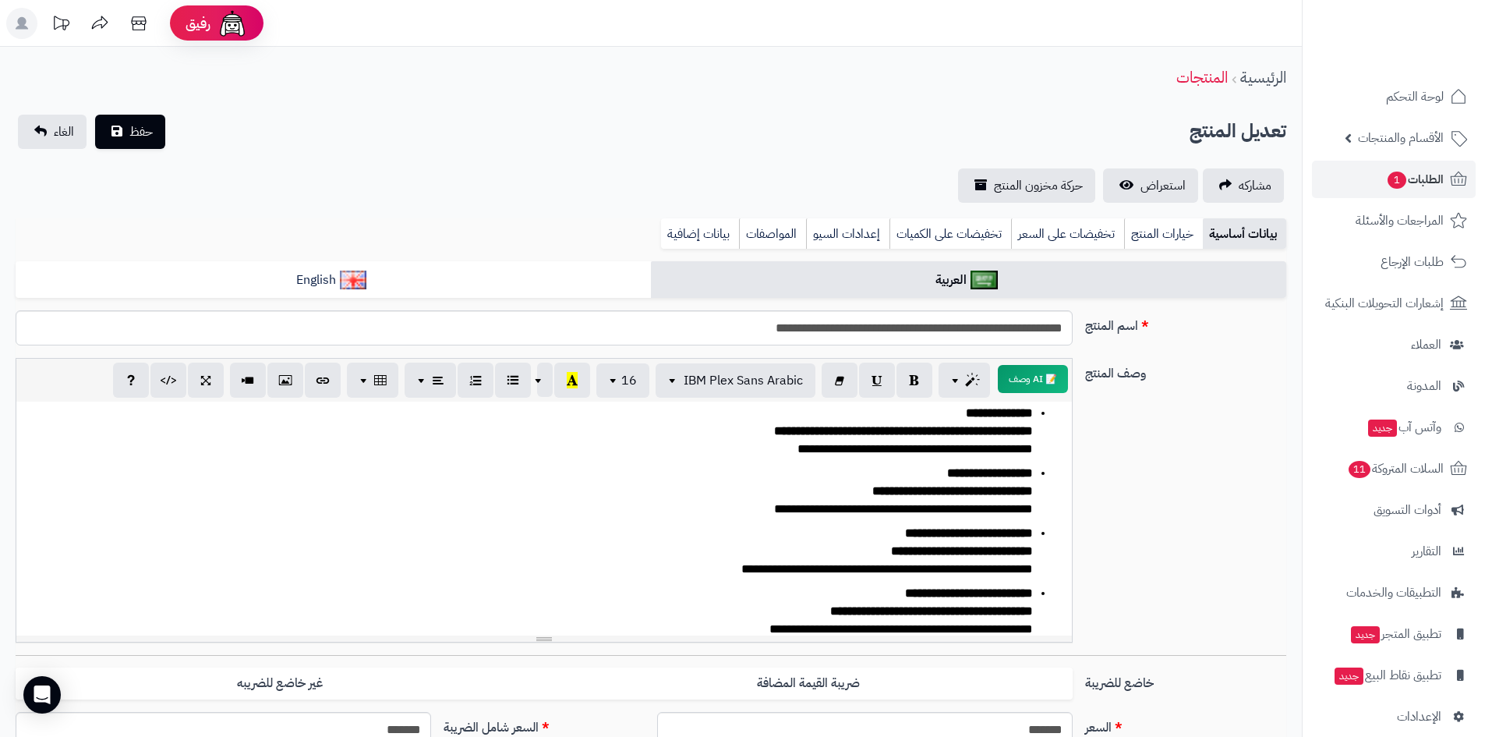
scroll to position [312, 0]
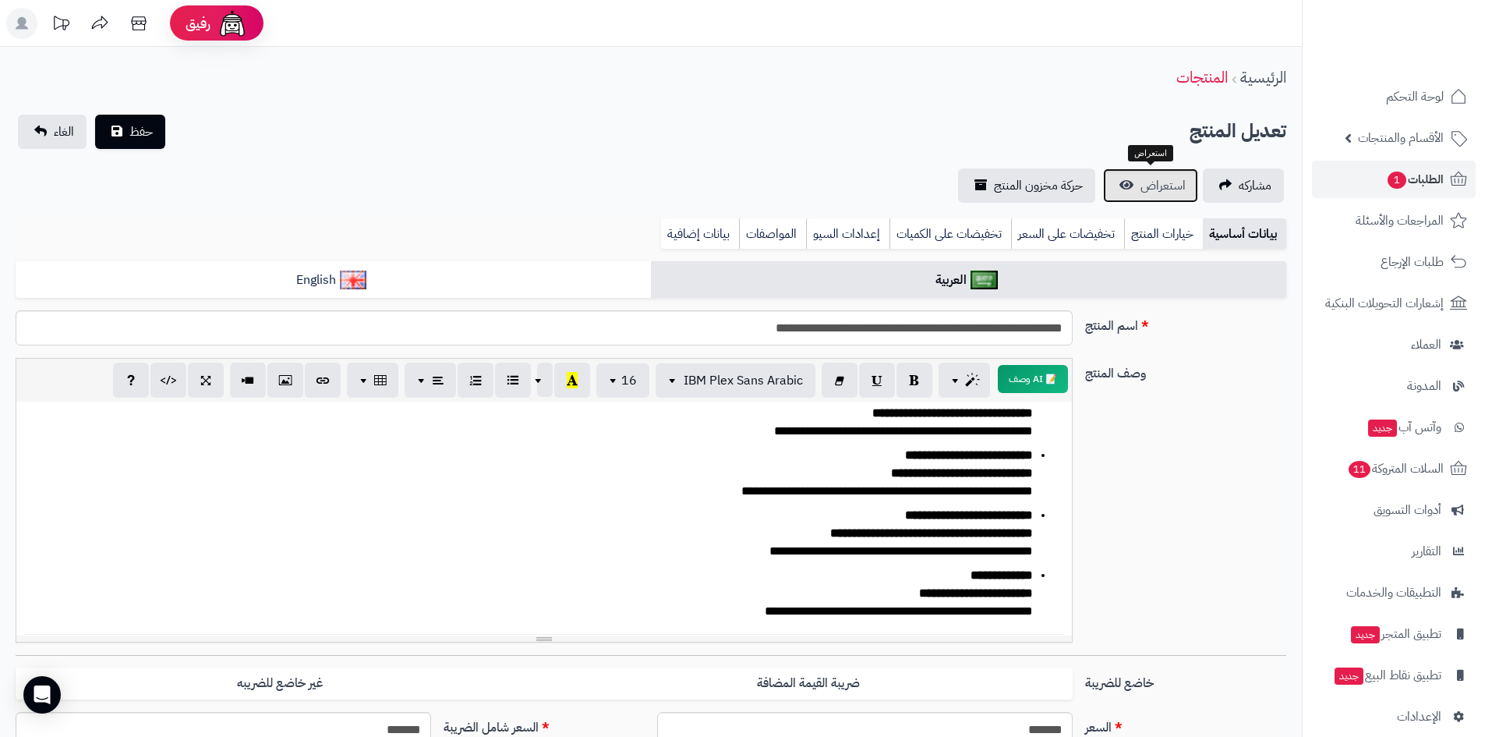
click at [1164, 186] on span "استعراض" at bounding box center [1162, 185] width 45 height 19
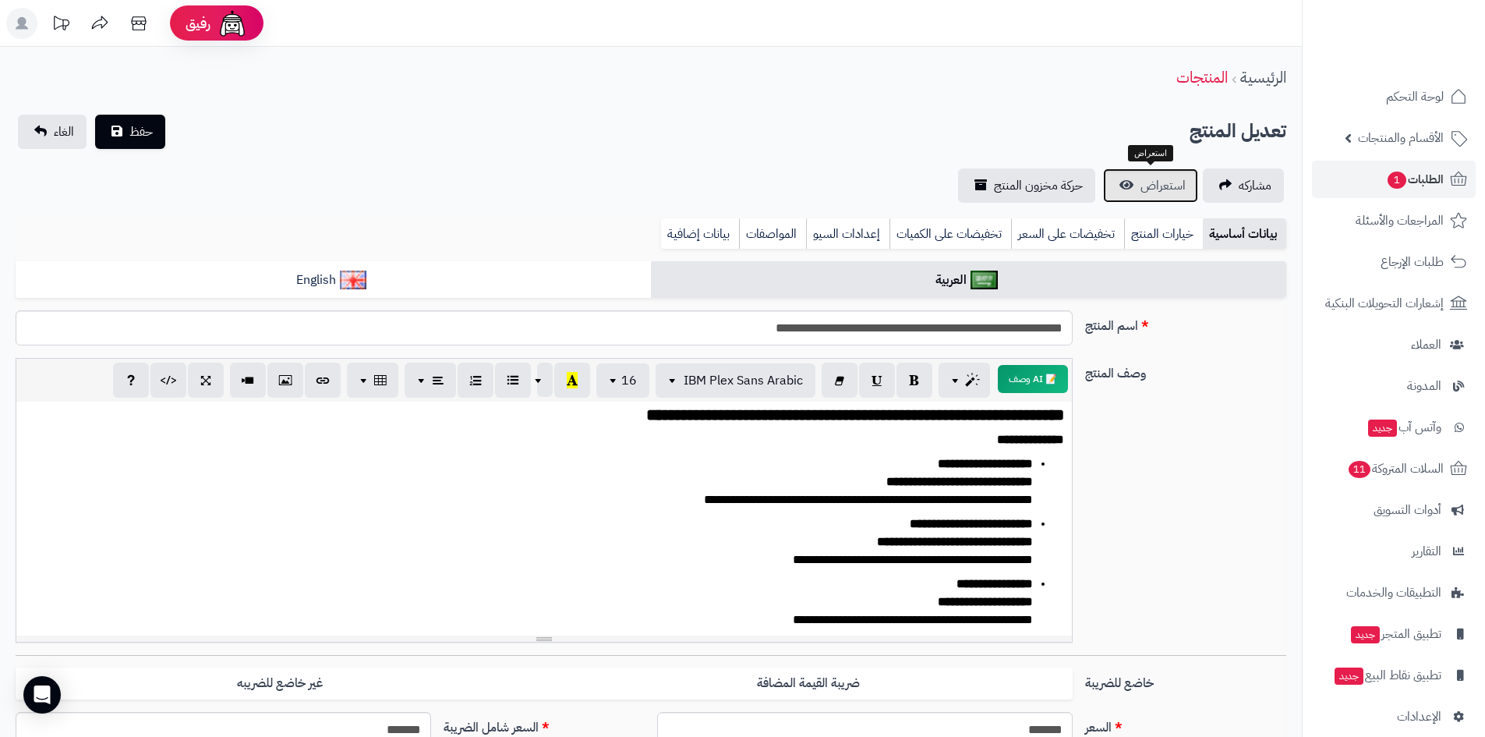
scroll to position [0, 0]
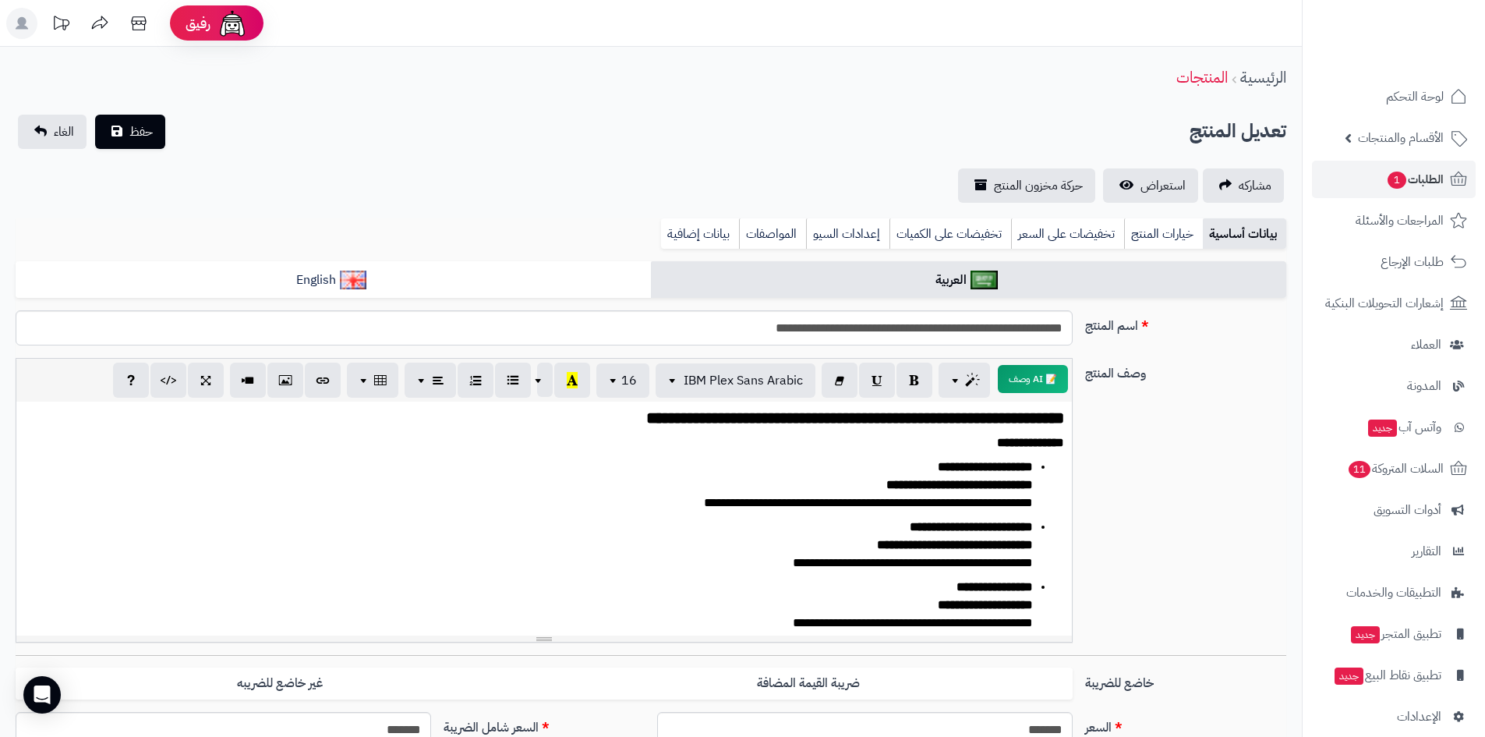
click at [903, 541] on strong "**********" at bounding box center [955, 545] width 156 height 12
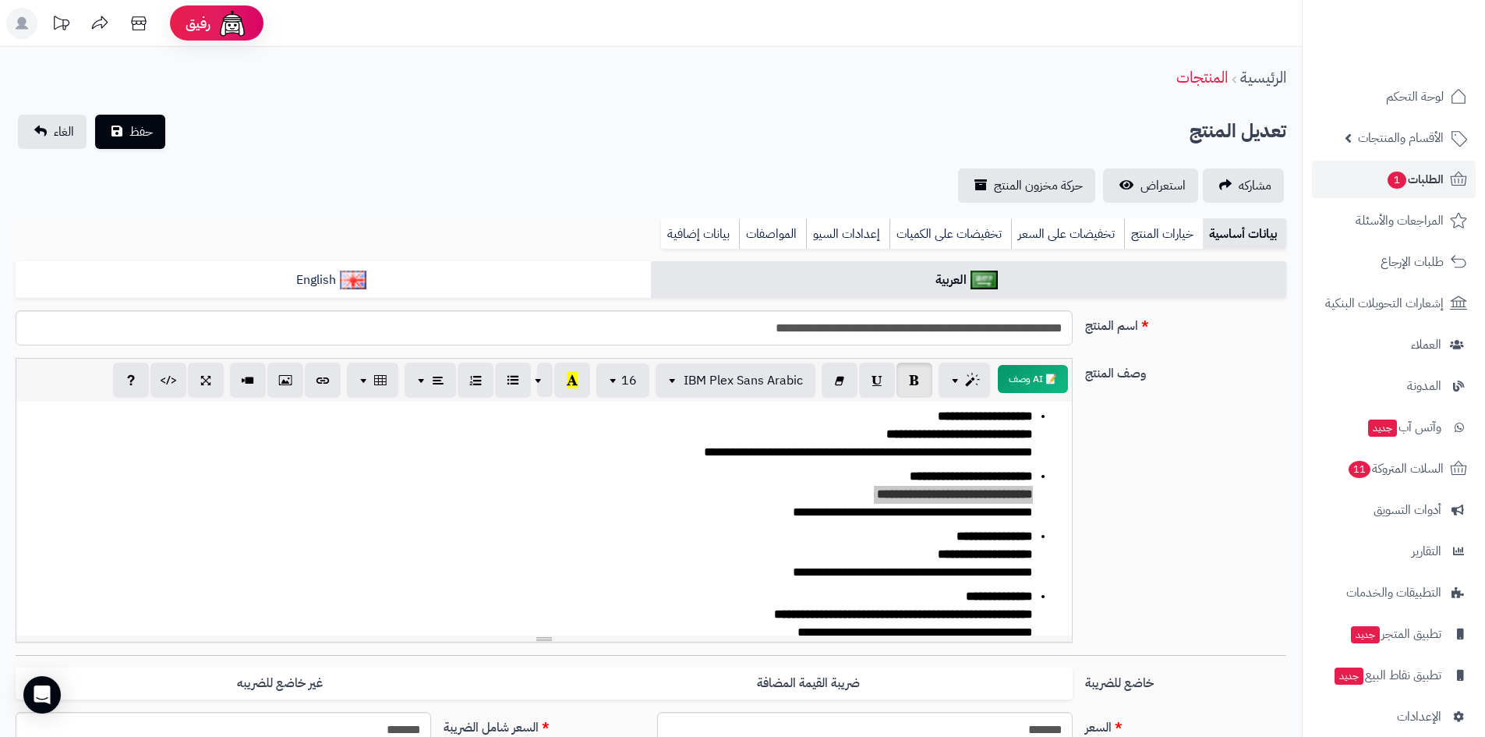
scroll to position [78, 0]
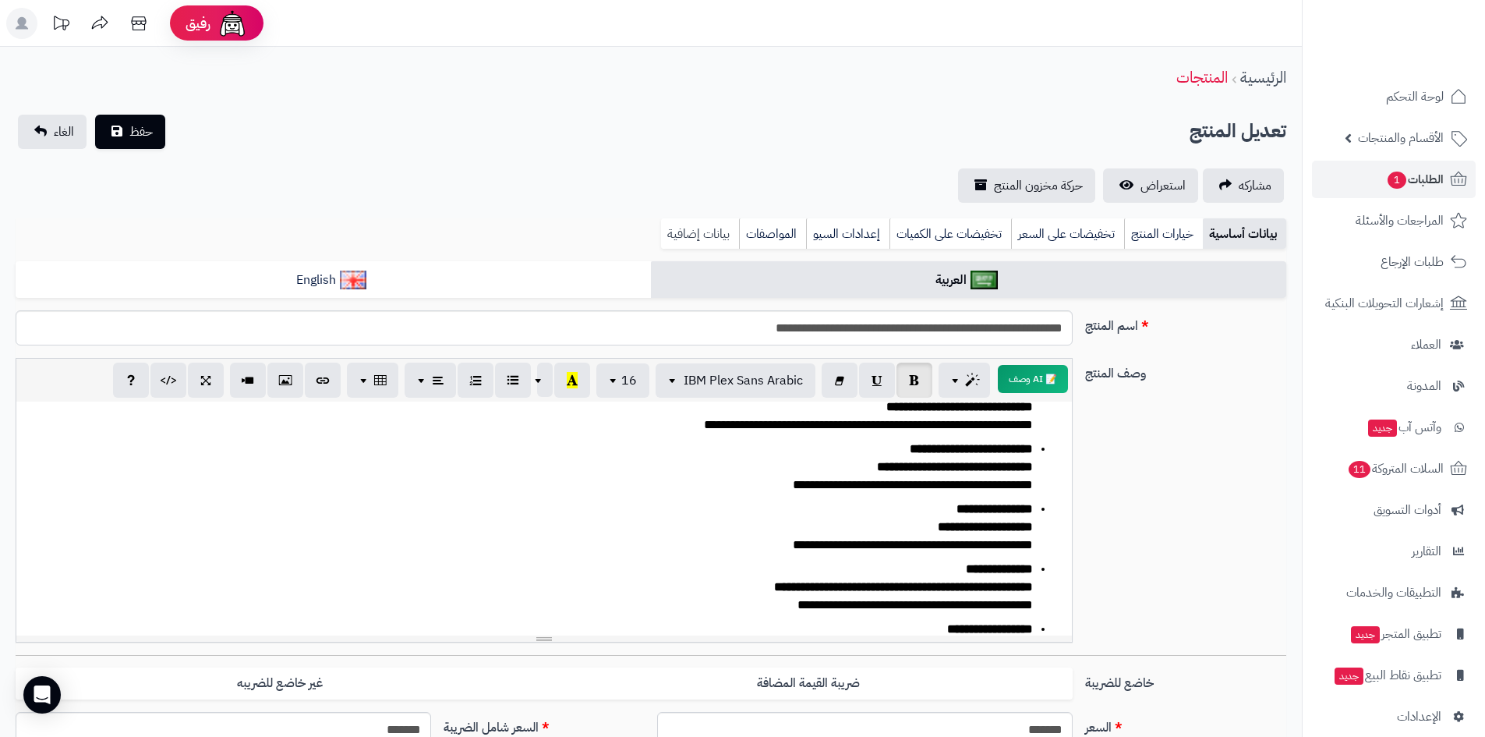
click at [703, 238] on link "بيانات إضافية" at bounding box center [700, 233] width 78 height 31
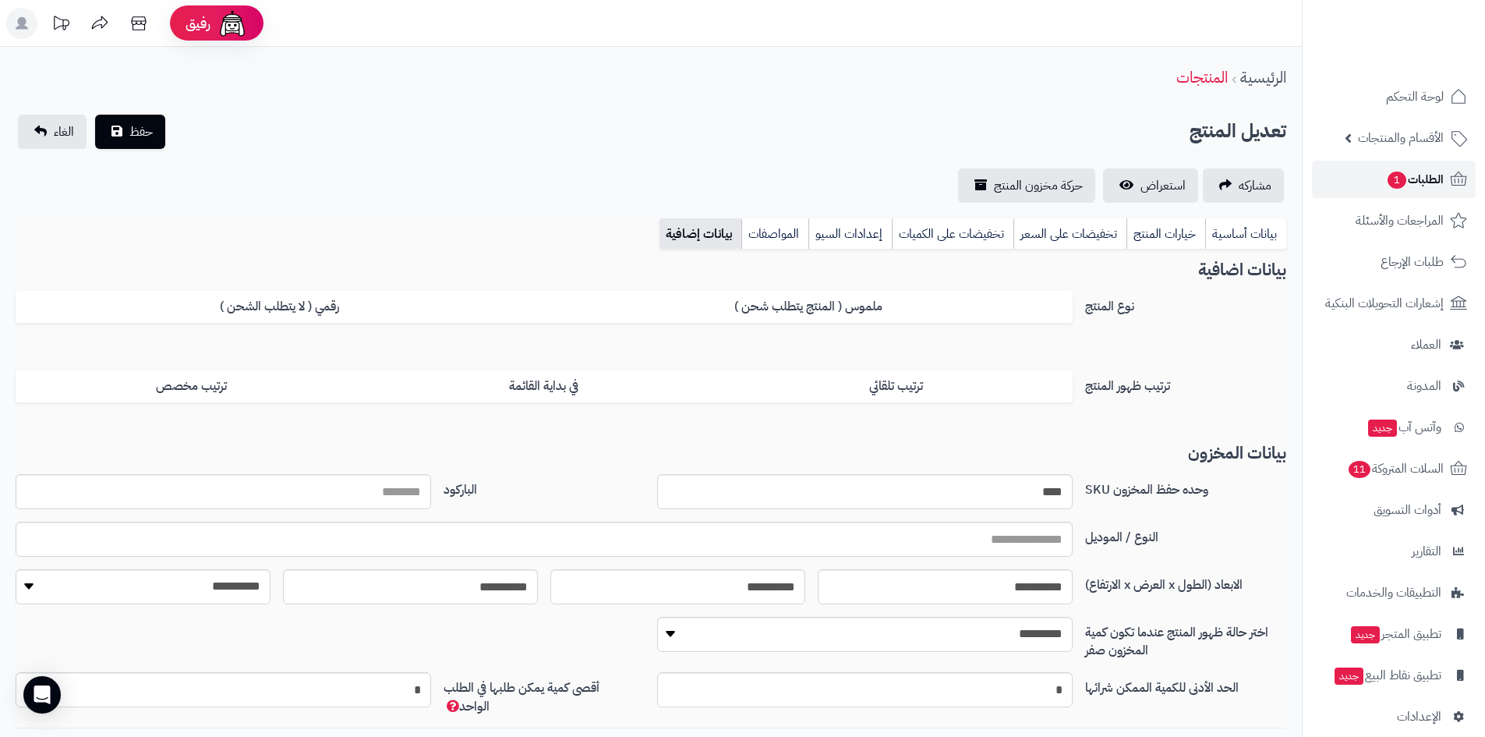
click at [1388, 183] on span "1" at bounding box center [1396, 180] width 19 height 18
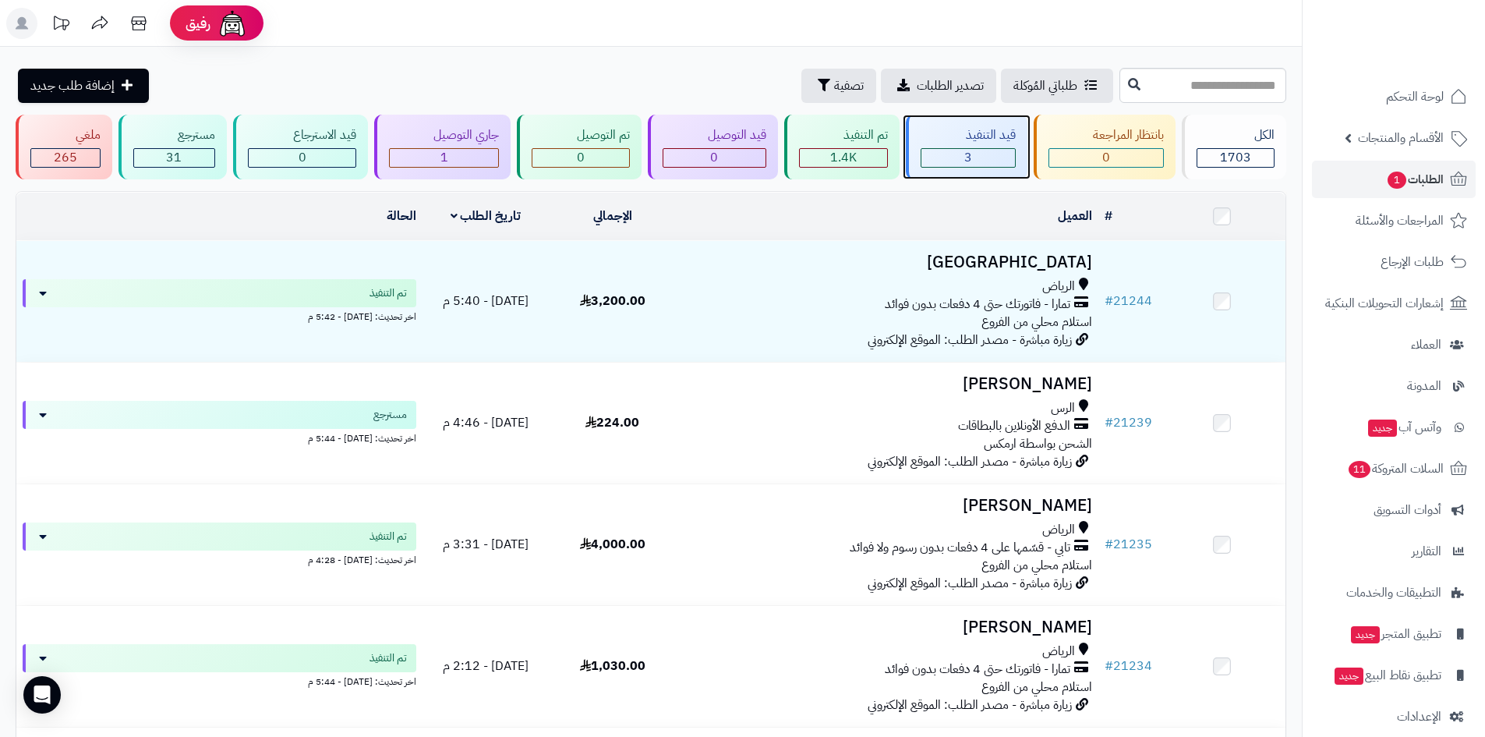
click at [974, 154] on div "3" at bounding box center [968, 158] width 94 height 18
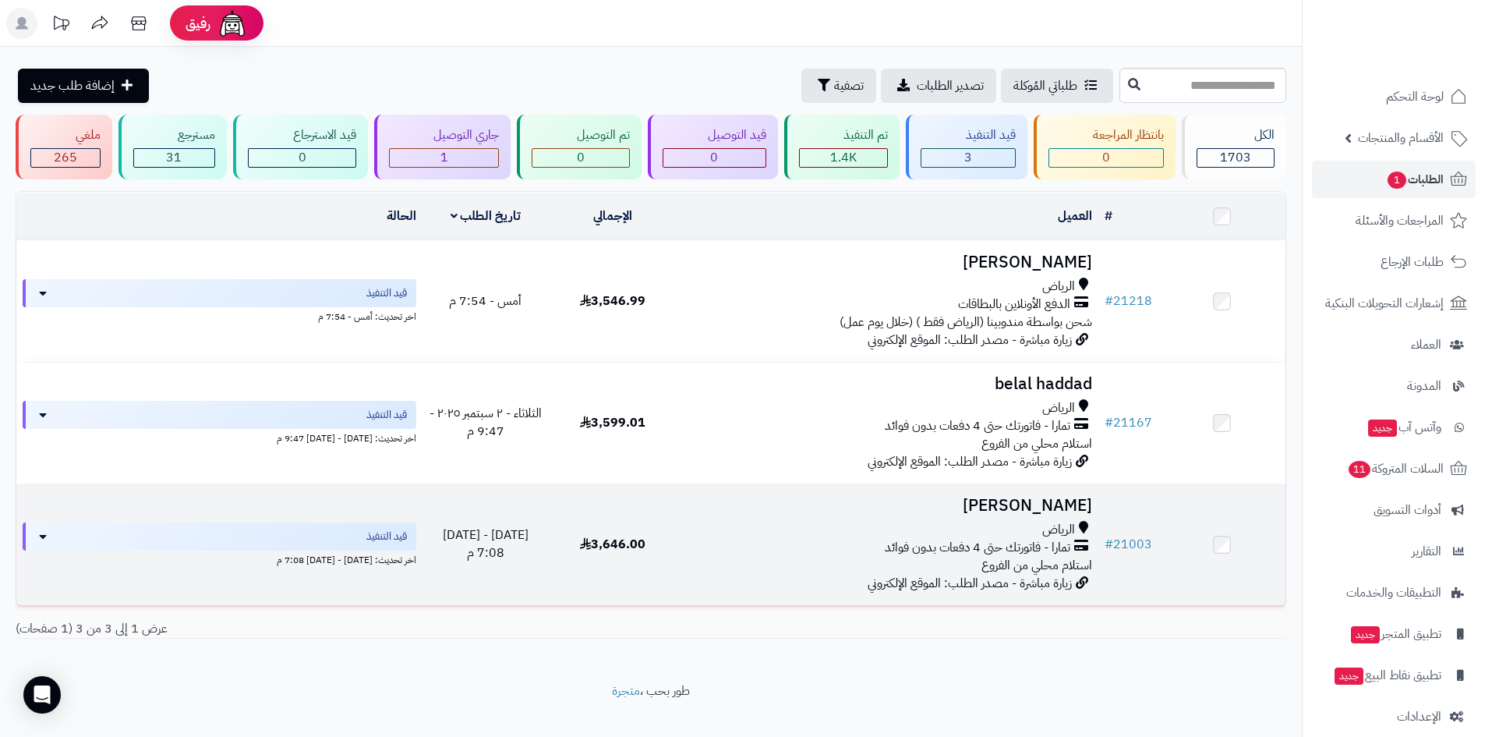
click at [1053, 503] on h3 "[PERSON_NAME]" at bounding box center [887, 506] width 410 height 18
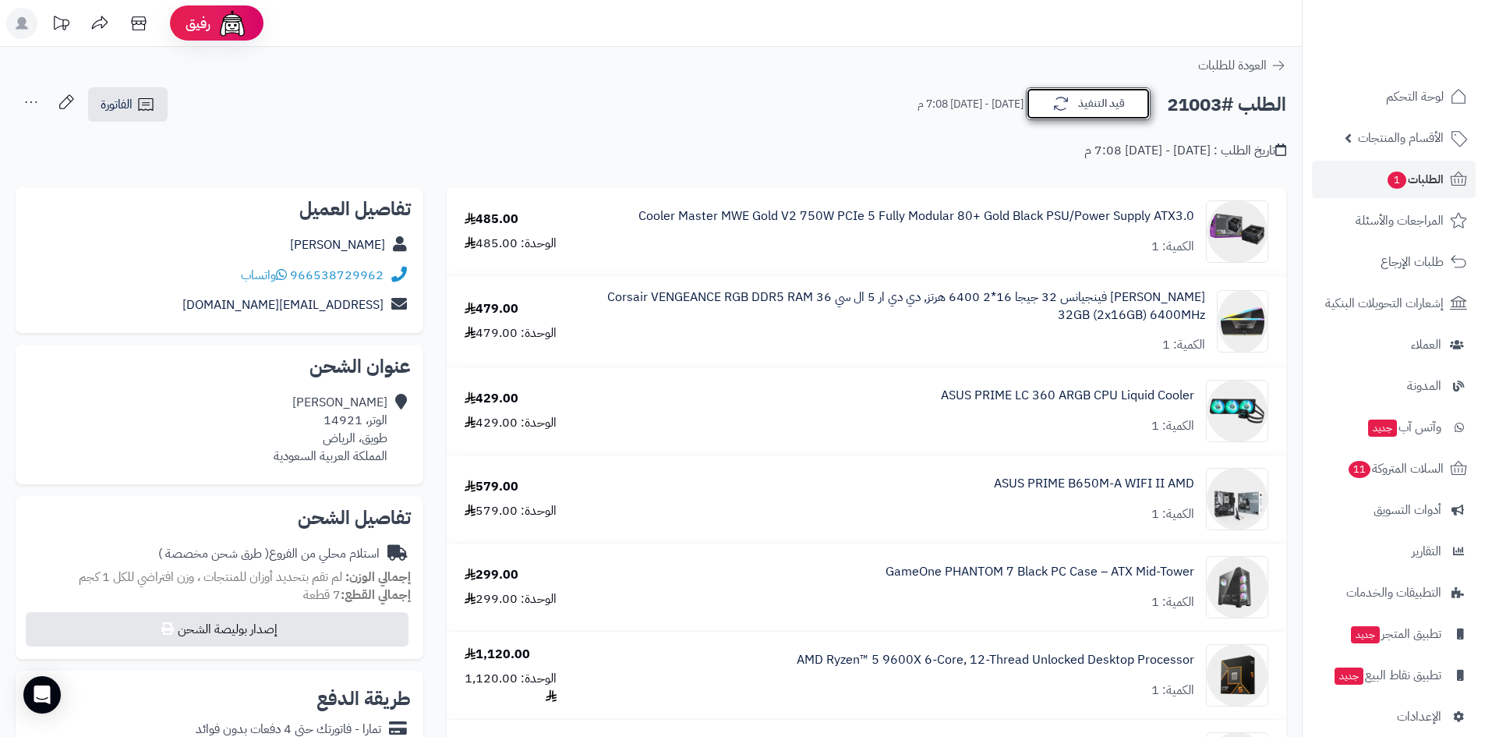
click at [1069, 110] on icon "button" at bounding box center [1060, 103] width 19 height 19
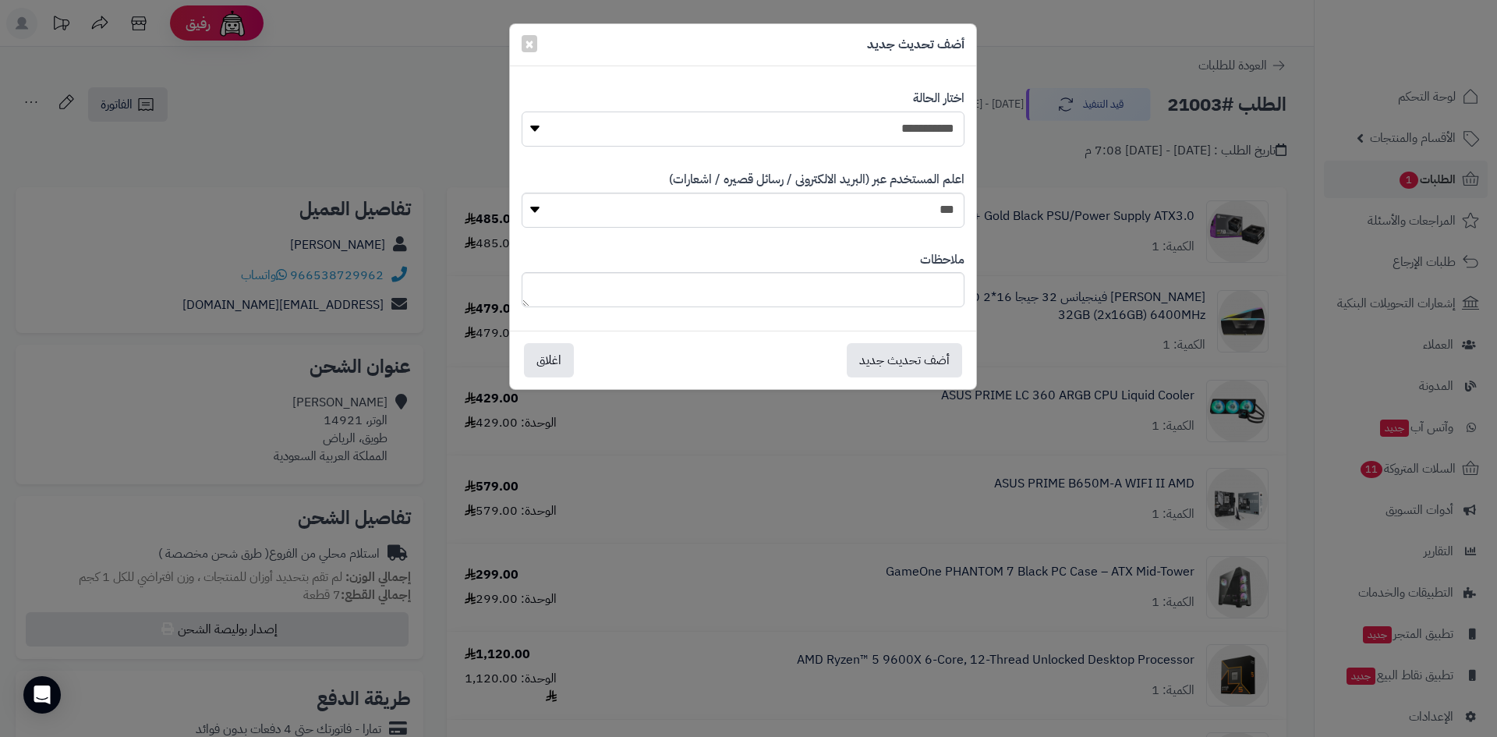
drag, startPoint x: 910, startPoint y: 114, endPoint x: 910, endPoint y: 131, distance: 17.2
click at [910, 115] on select "**********" at bounding box center [742, 128] width 443 height 35
select select "*"
click at [521, 111] on select "**********" at bounding box center [742, 128] width 443 height 35
click at [914, 359] on button "أضف تحديث جديد" at bounding box center [903, 359] width 115 height 34
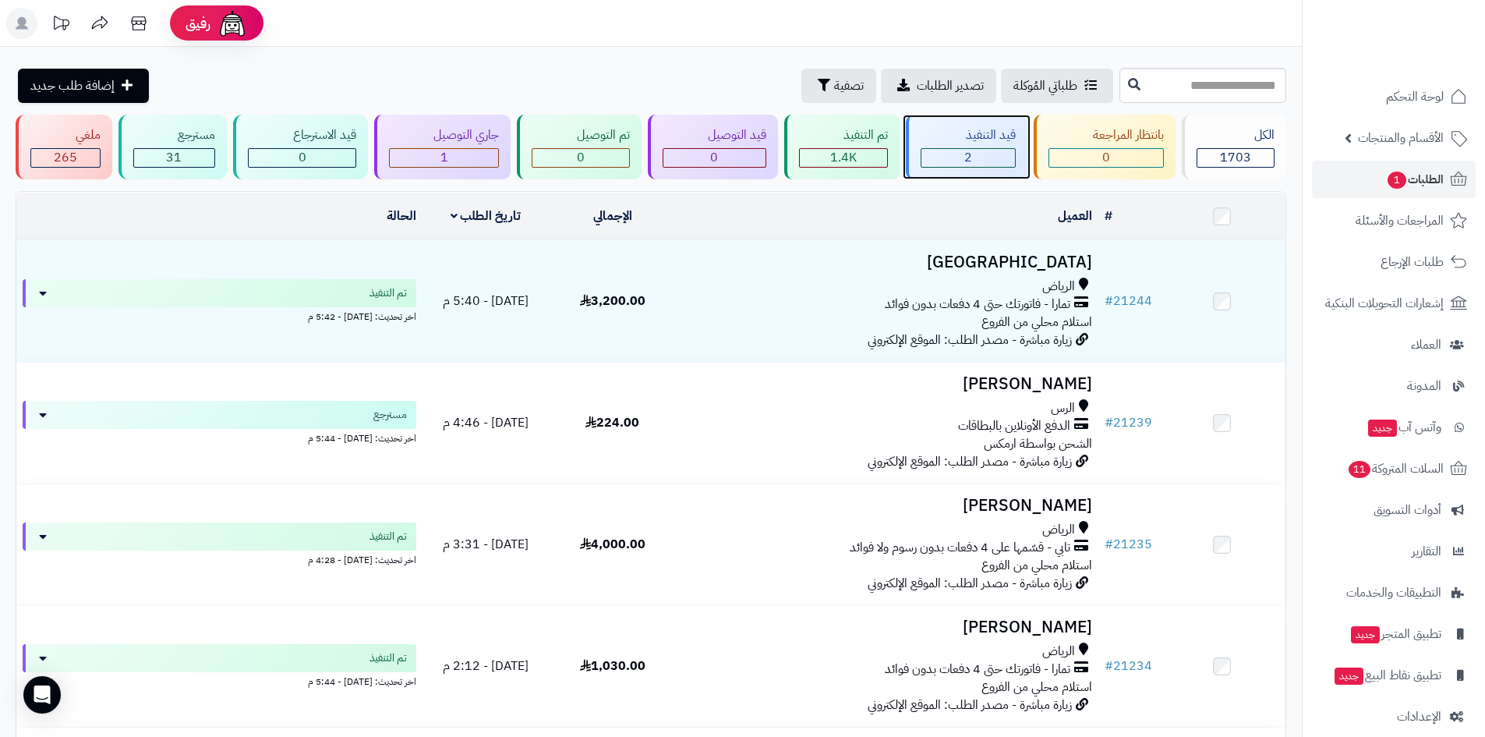
click at [988, 157] on div "2" at bounding box center [968, 158] width 94 height 18
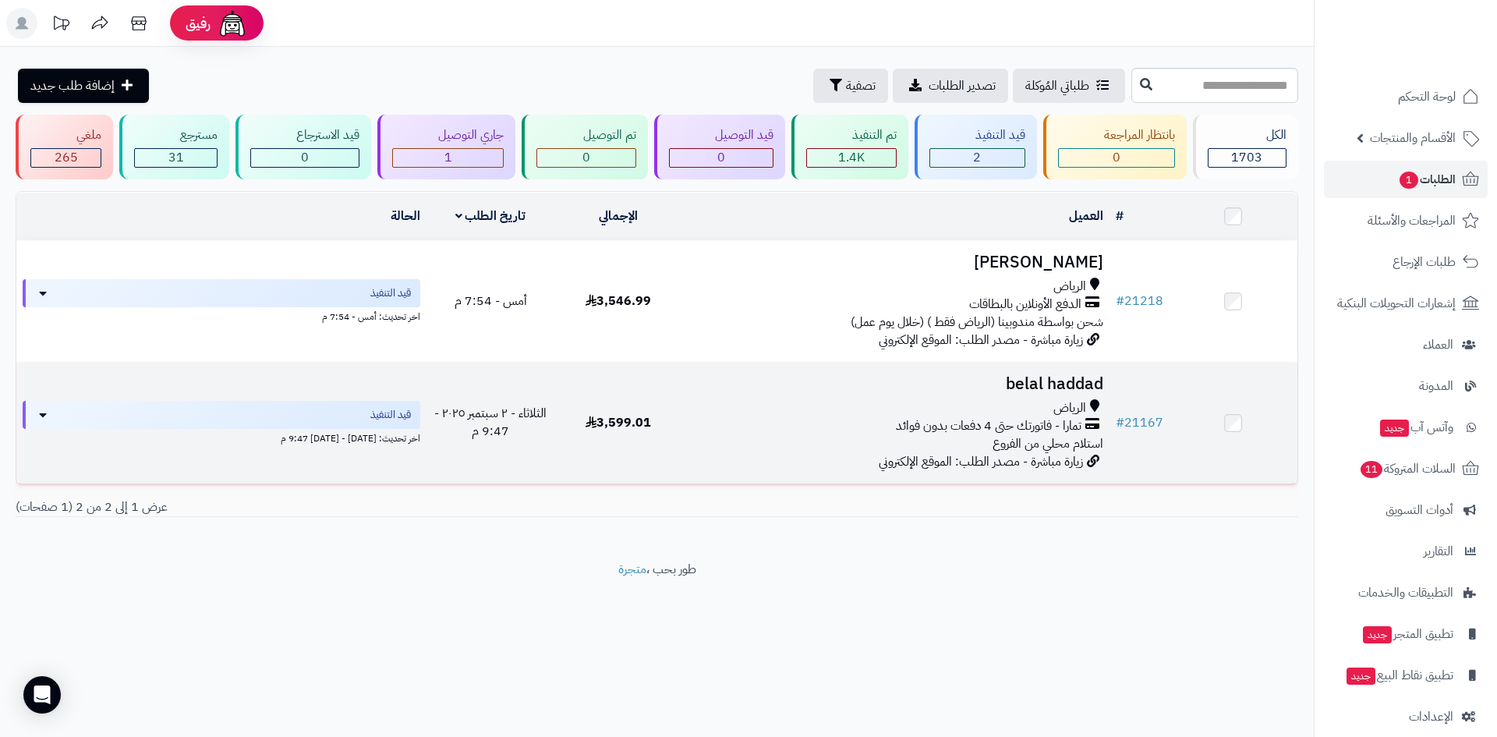
click at [1036, 380] on h3 "belal haddad" at bounding box center [896, 384] width 414 height 18
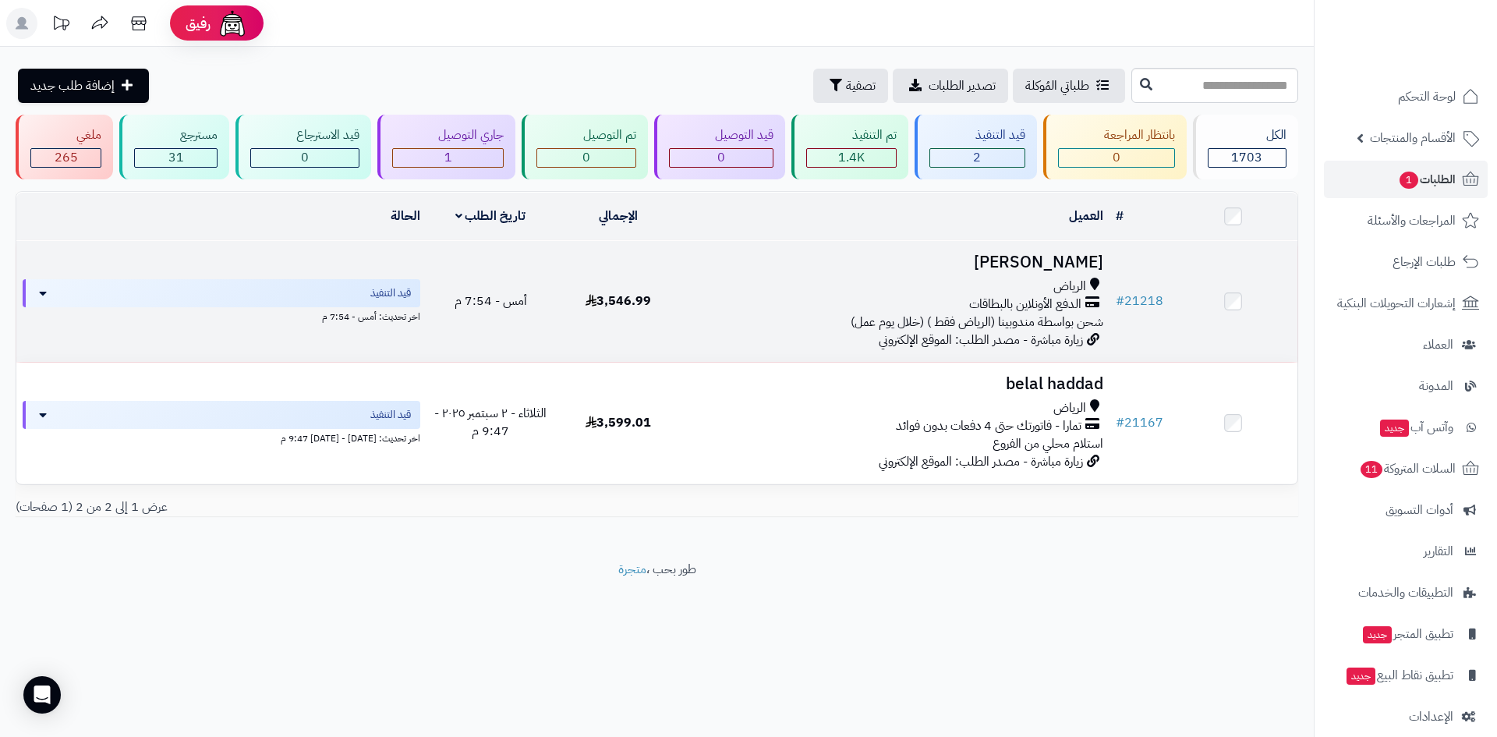
click at [1038, 257] on h3 "[PERSON_NAME]" at bounding box center [896, 262] width 414 height 18
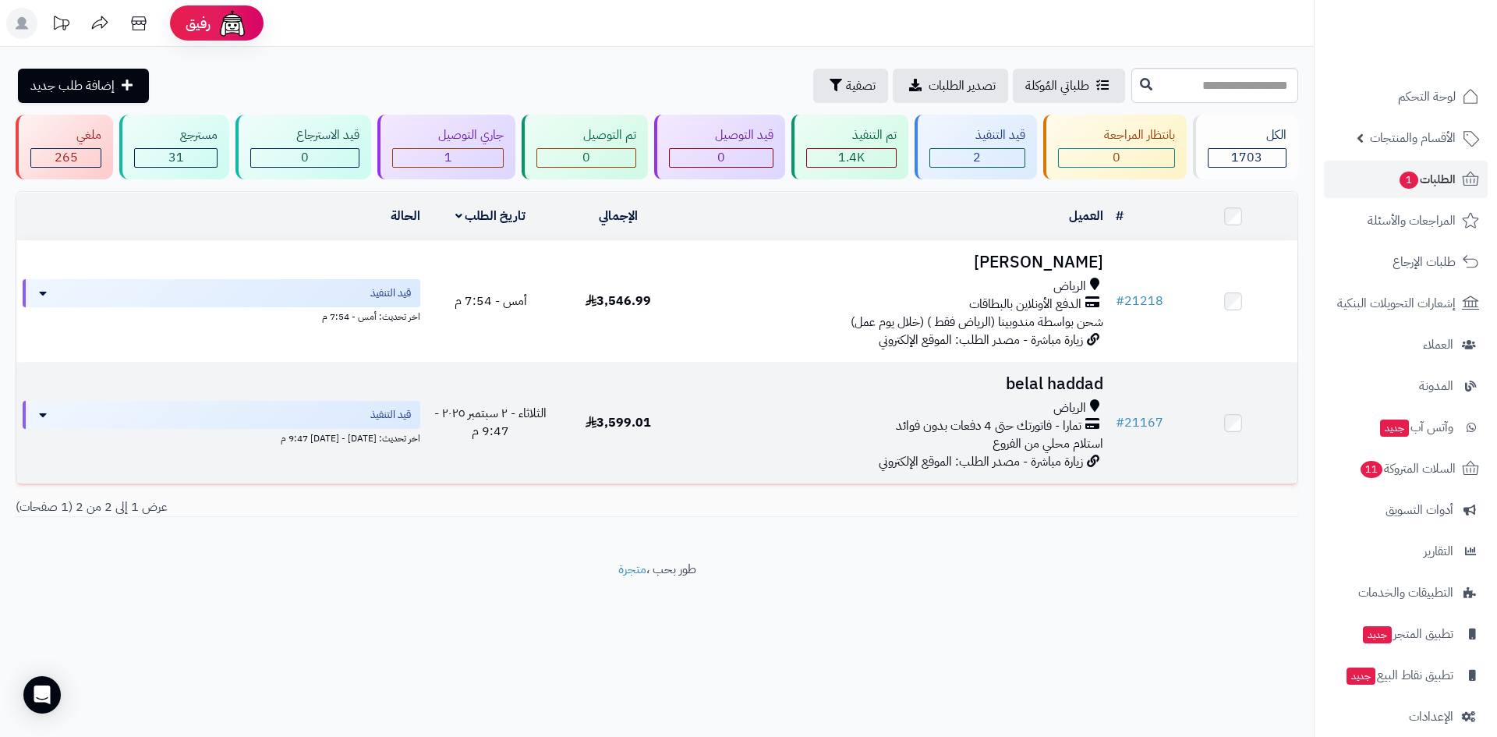
click at [1011, 381] on h3 "belal haddad" at bounding box center [896, 384] width 414 height 18
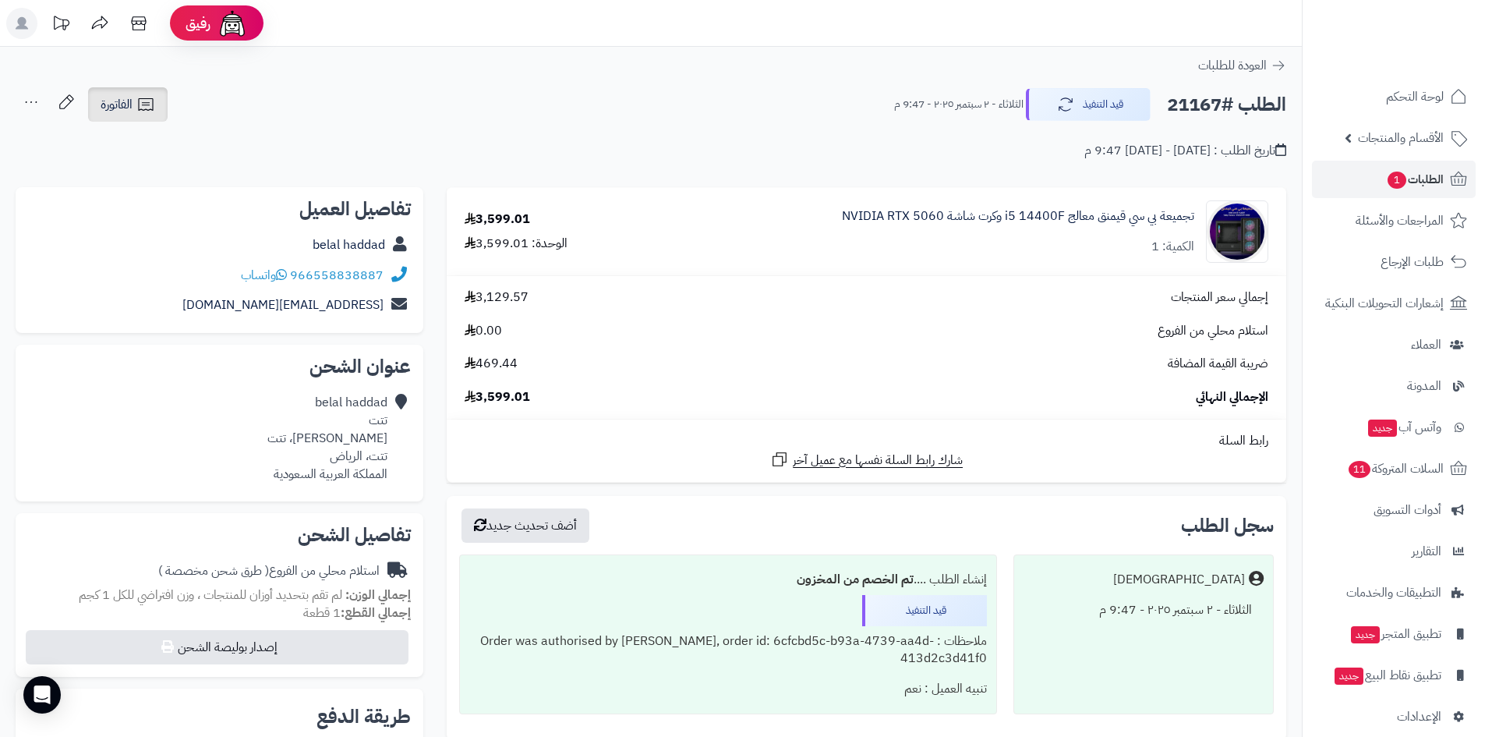
click at [136, 102] on icon at bounding box center [145, 104] width 19 height 19
click at [58, 420] on div "belal haddad تتت [PERSON_NAME]، تتت تتت، [PERSON_NAME] العربية السعودية" at bounding box center [219, 437] width 383 height 101
click at [1079, 111] on button "قيد التنفيذ" at bounding box center [1088, 103] width 125 height 33
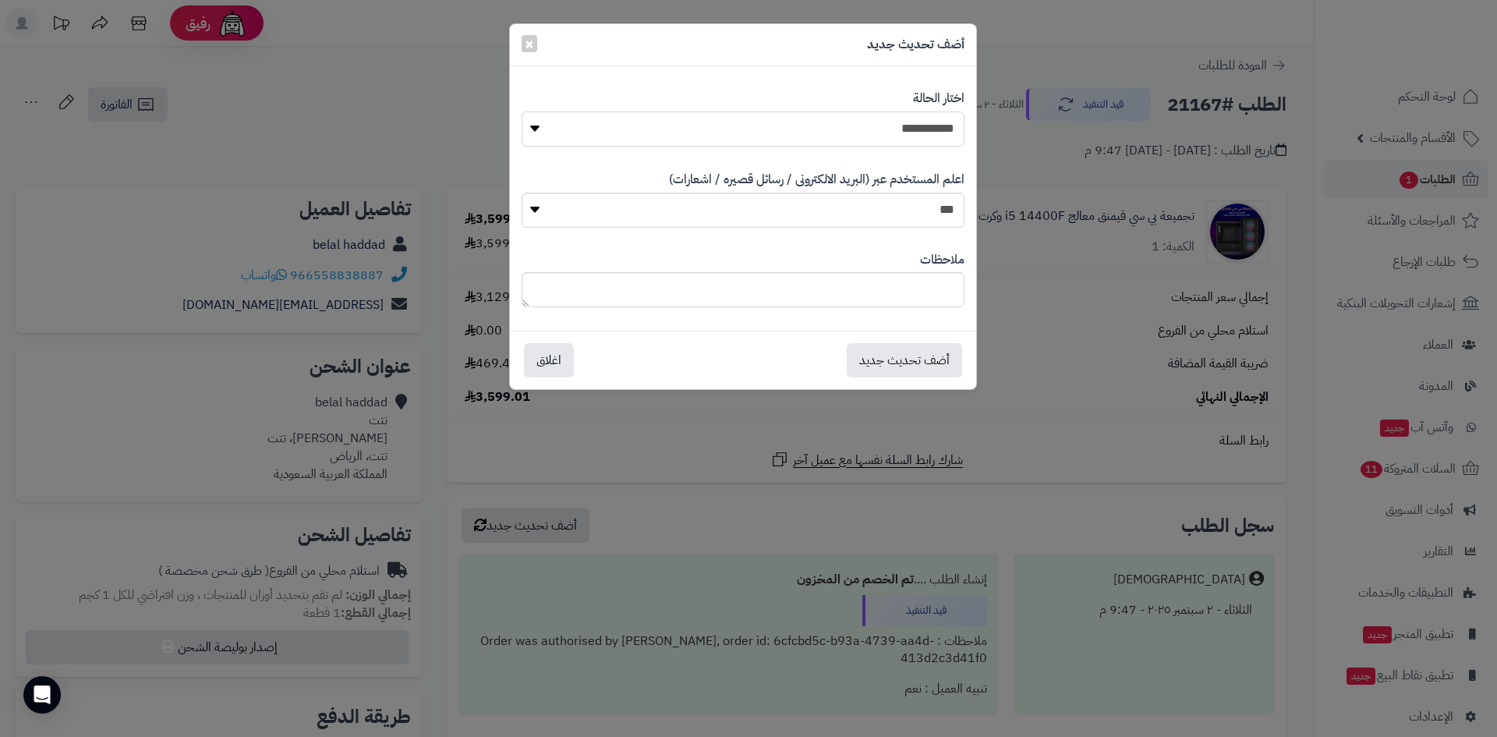
click at [890, 129] on select "**********" at bounding box center [742, 128] width 443 height 35
select select "*"
click at [521, 111] on select "**********" at bounding box center [742, 128] width 443 height 35
click at [905, 360] on button "أضف تحديث جديد" at bounding box center [903, 359] width 115 height 34
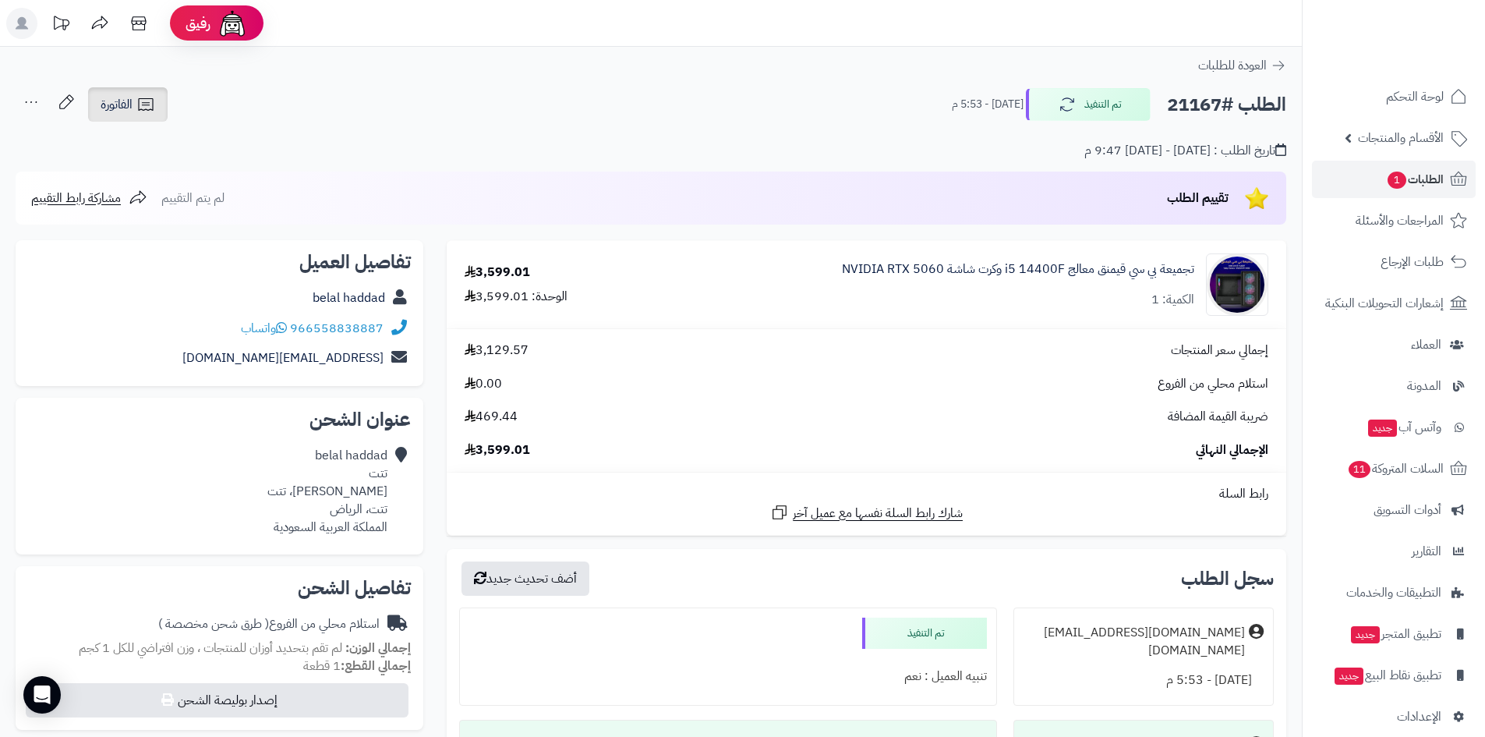
click at [136, 112] on link "الفاتورة" at bounding box center [128, 104] width 80 height 34
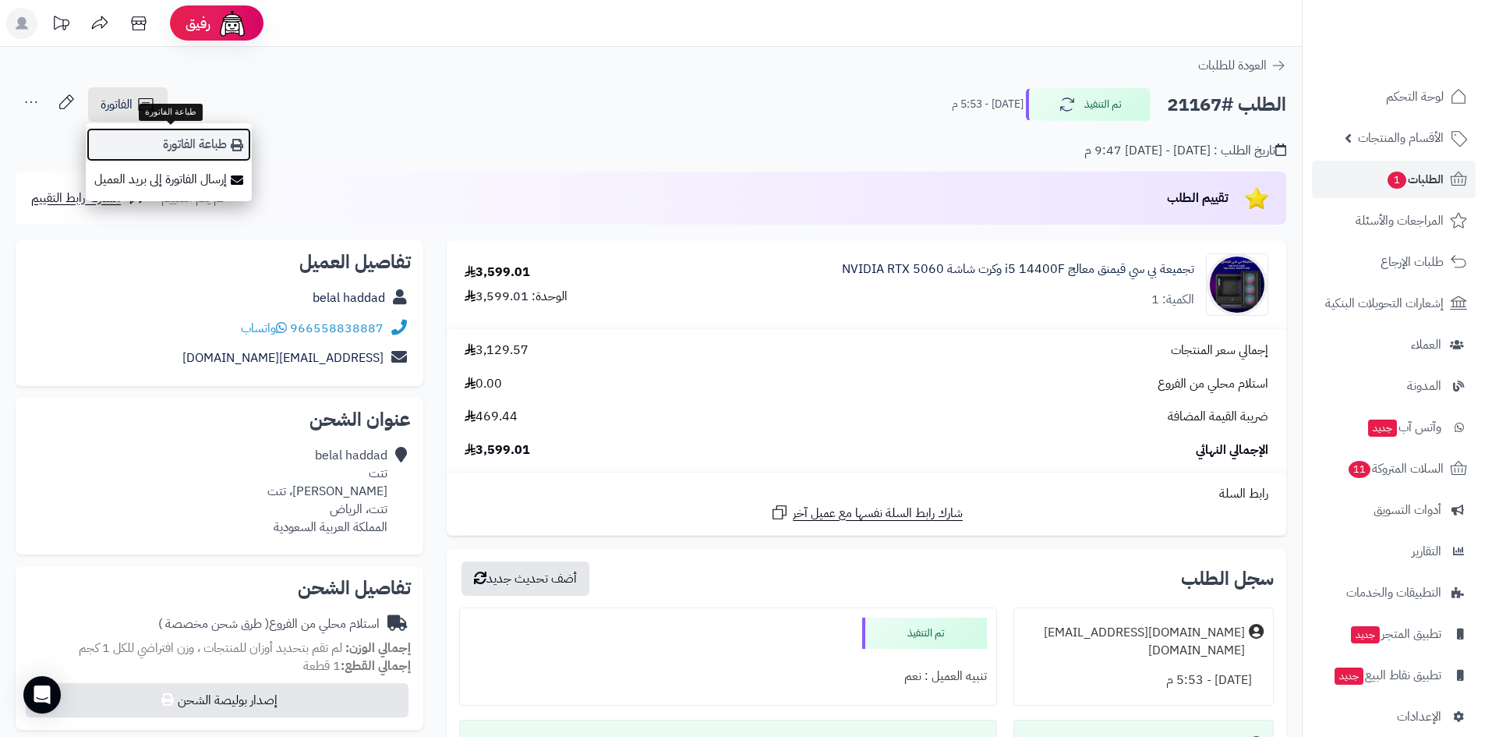
click at [132, 148] on link "طباعة الفاتورة" at bounding box center [169, 144] width 166 height 35
